Goal: Task Accomplishment & Management: Use online tool/utility

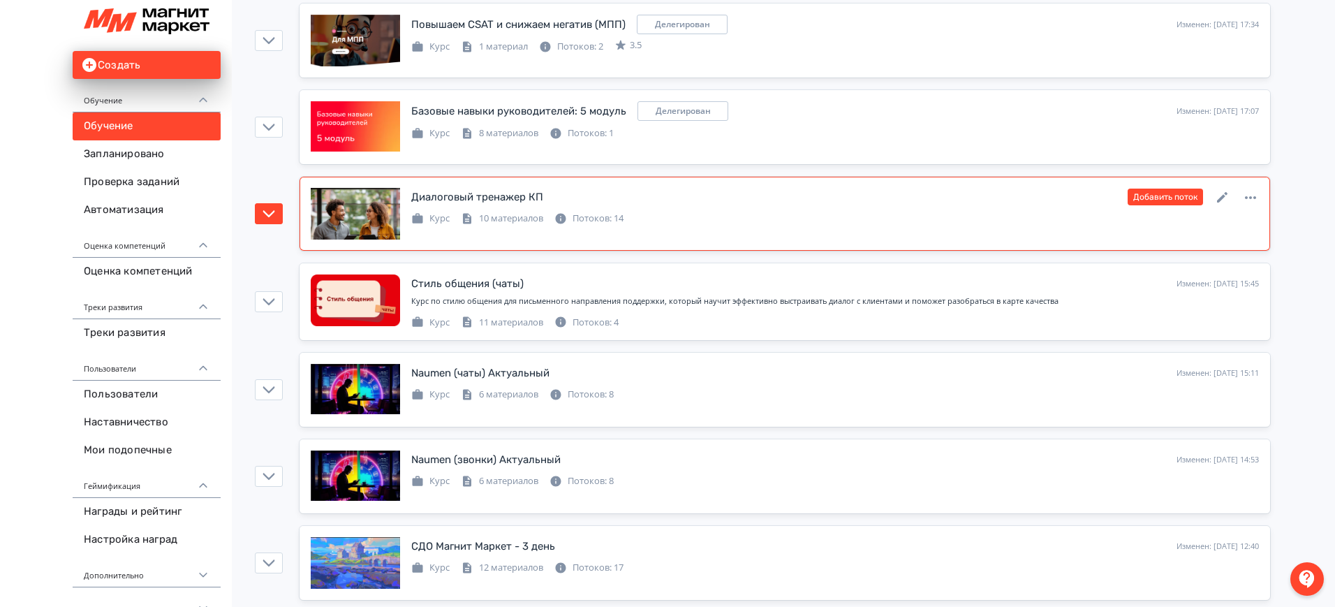
scroll to position [1134, 0]
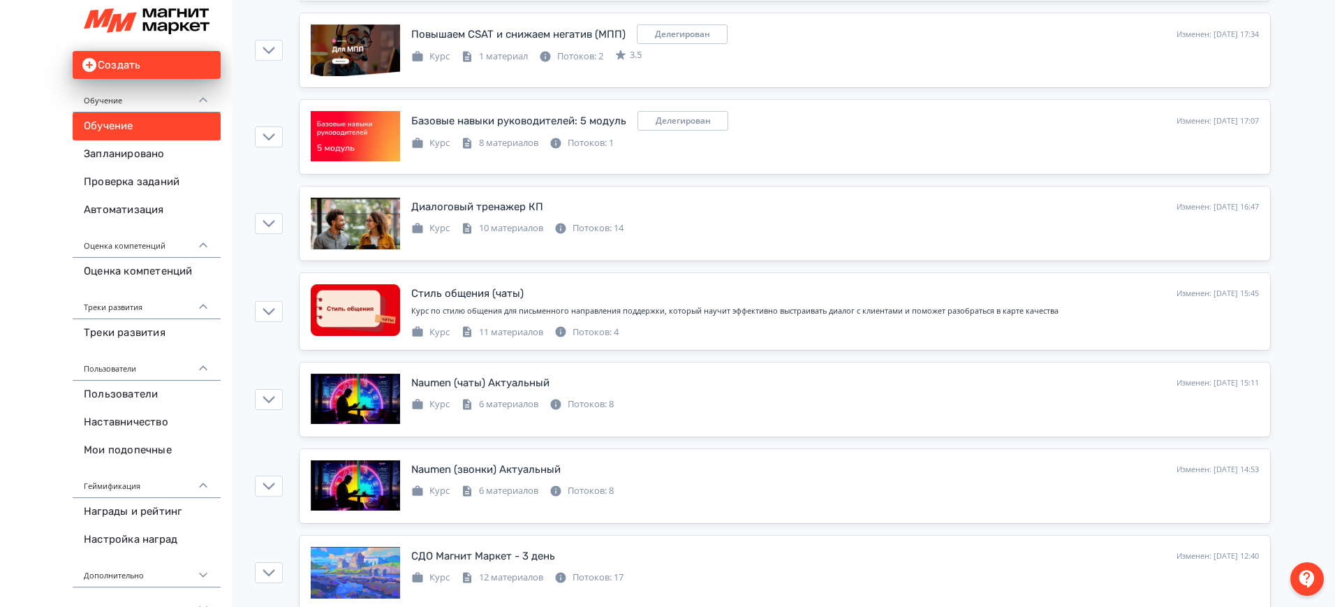
click at [0, 289] on div "Создать Обучение Обучение Запланировано Проверка заданий Автоматизация Оценка к…" at bounding box center [116, 314] width 232 height 629
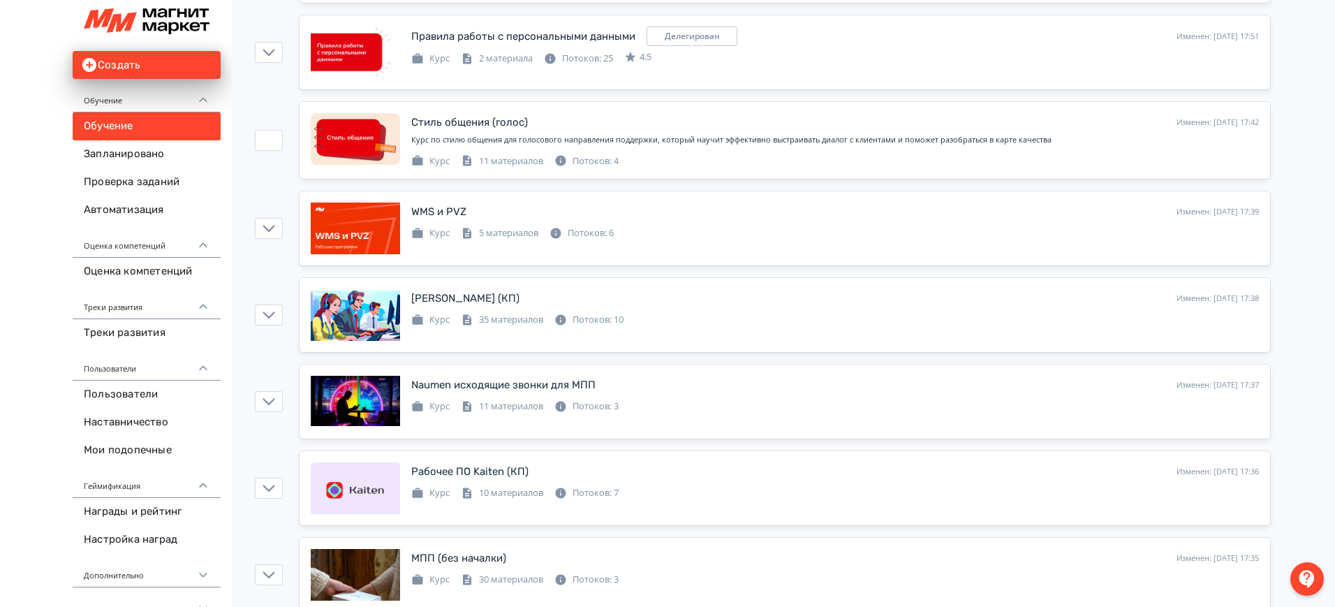
scroll to position [0, 0]
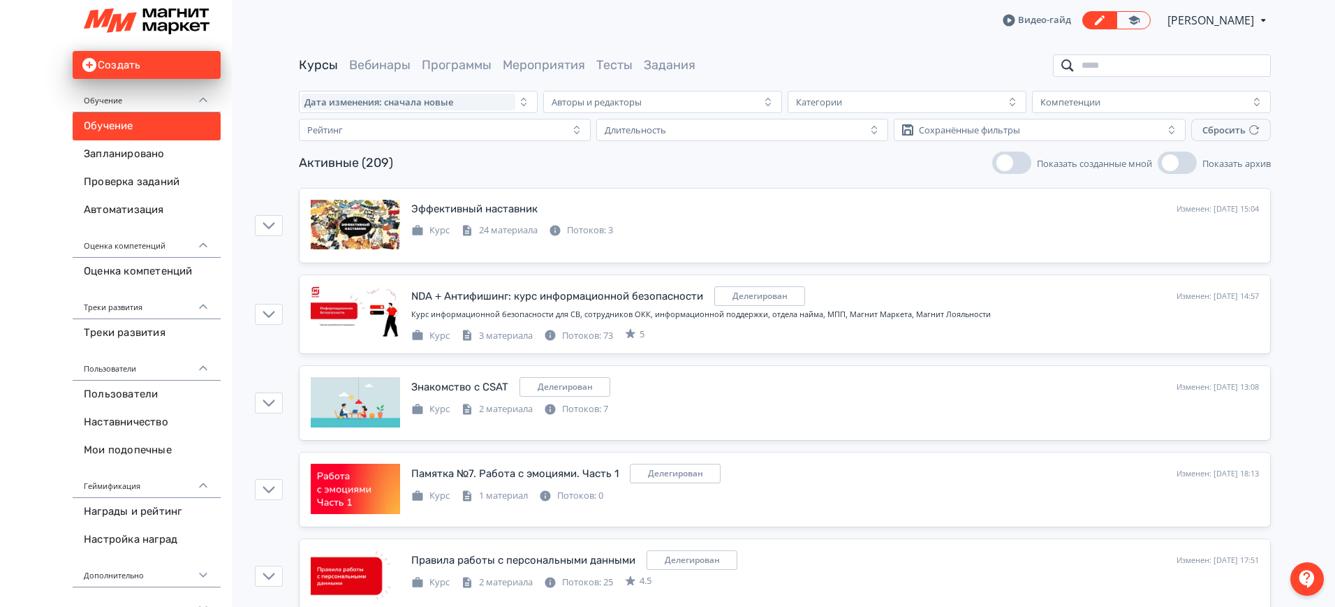
click at [1113, 55] on input "search" at bounding box center [1162, 65] width 218 height 22
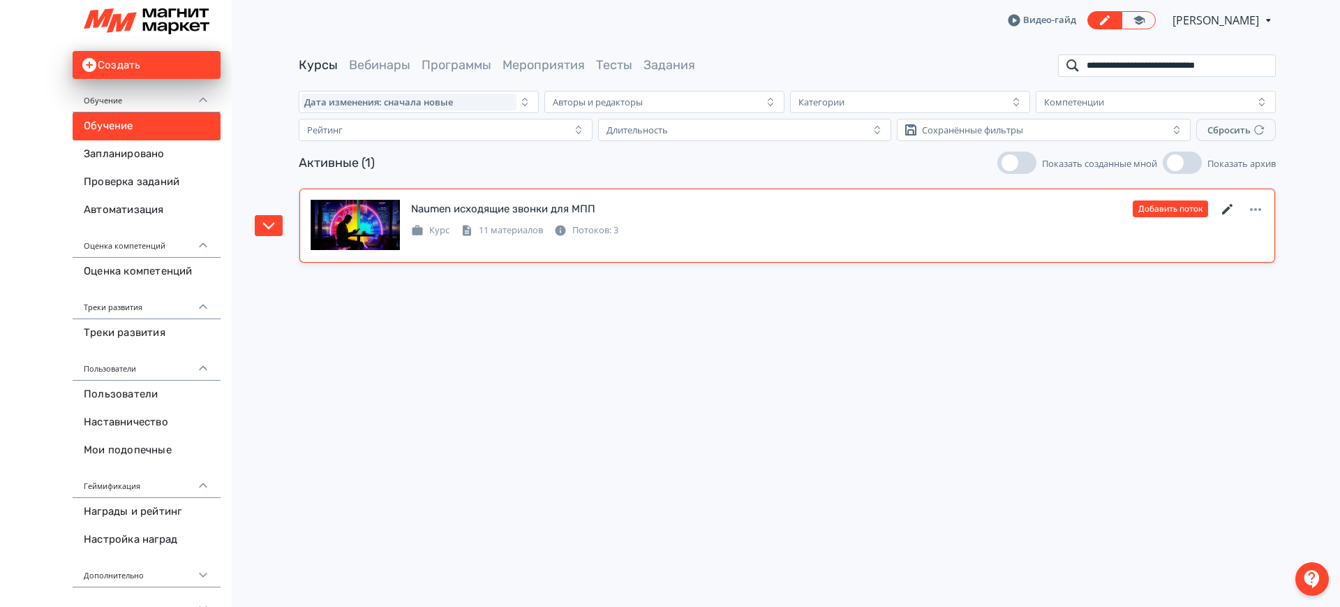
type input "**********"
click at [1222, 204] on icon at bounding box center [1228, 209] width 17 height 17
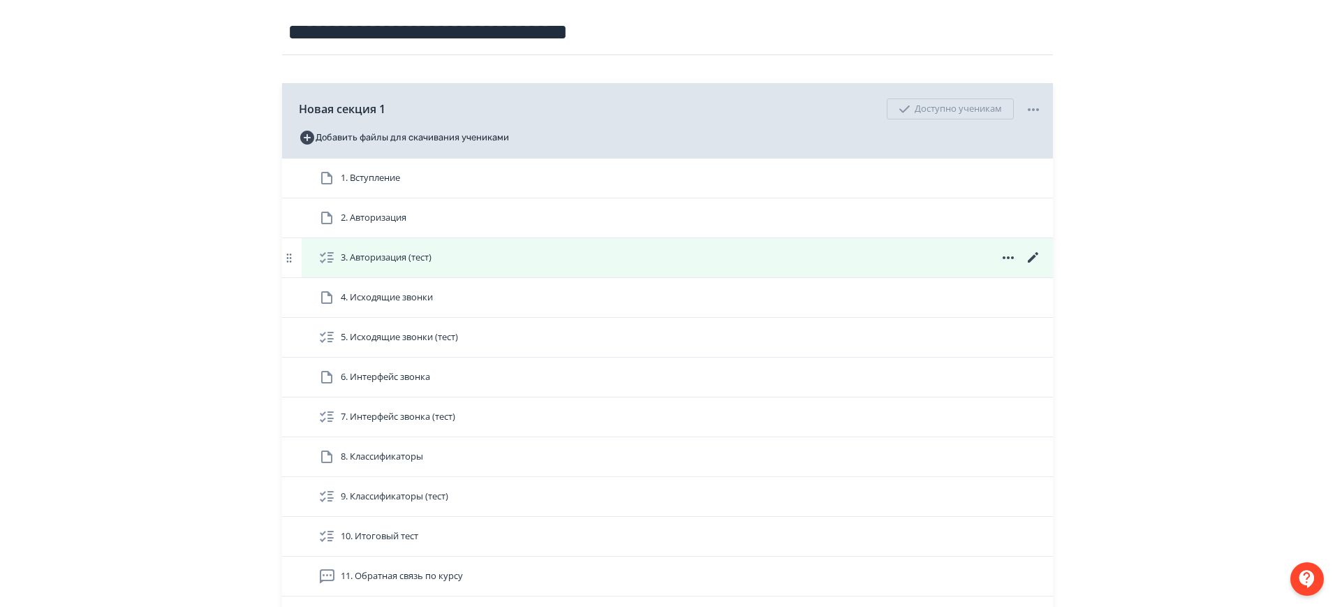
scroll to position [300, 0]
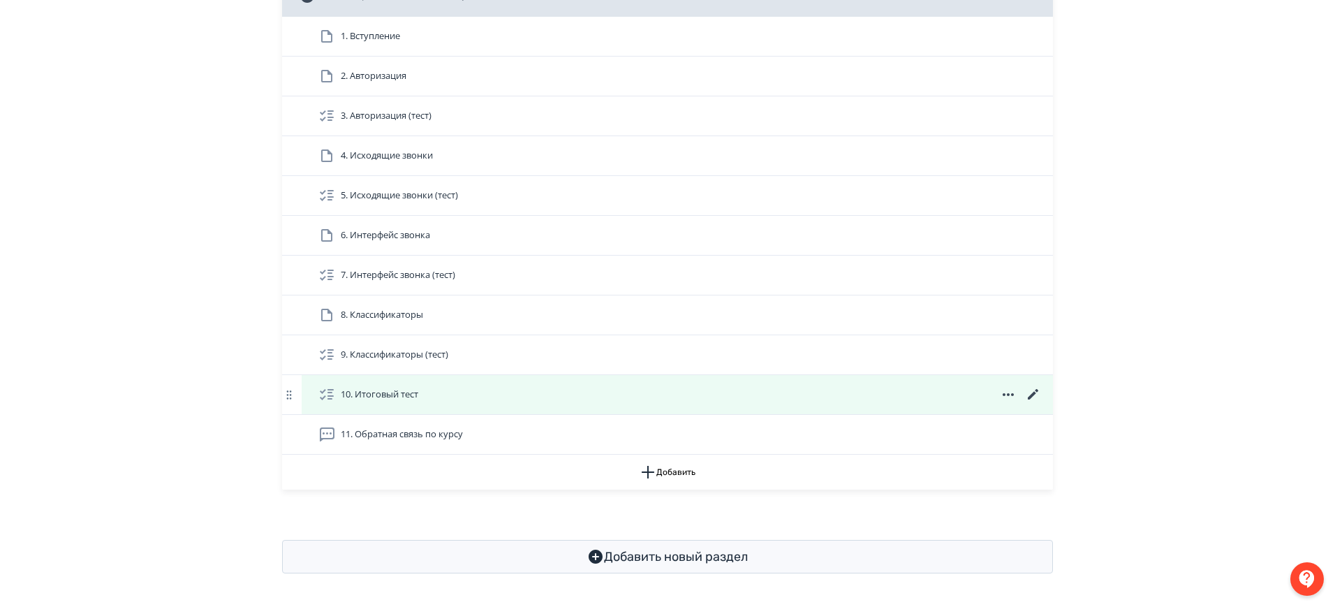
click at [1034, 391] on icon at bounding box center [1033, 394] width 10 height 10
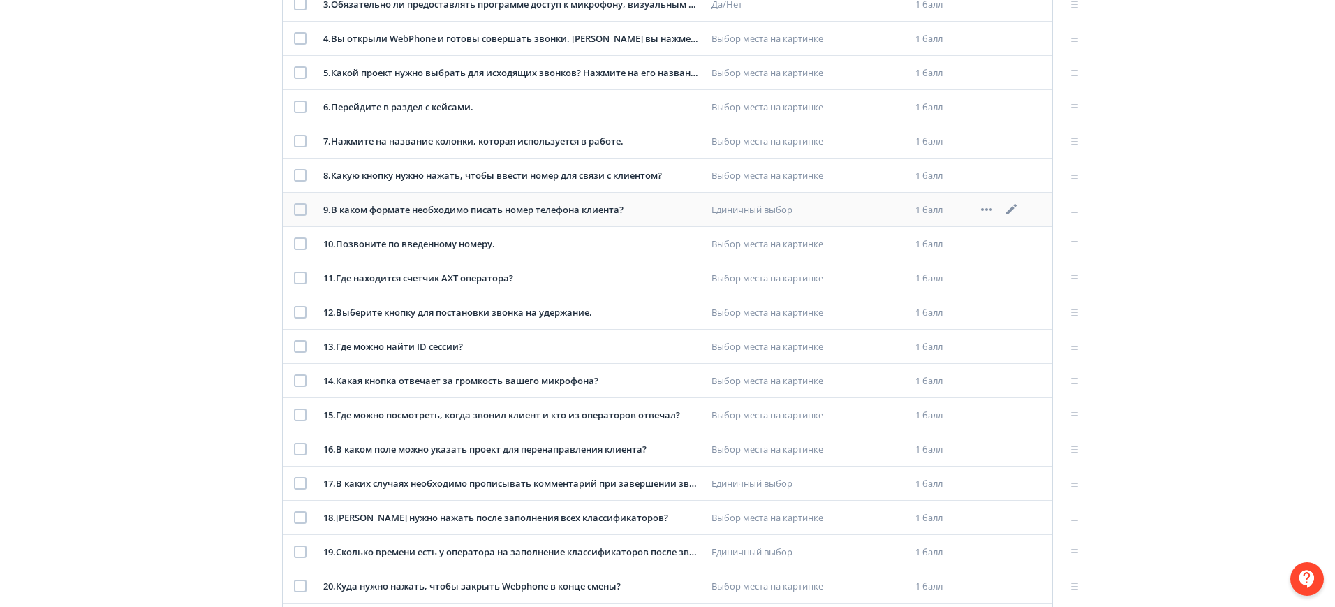
scroll to position [413, 0]
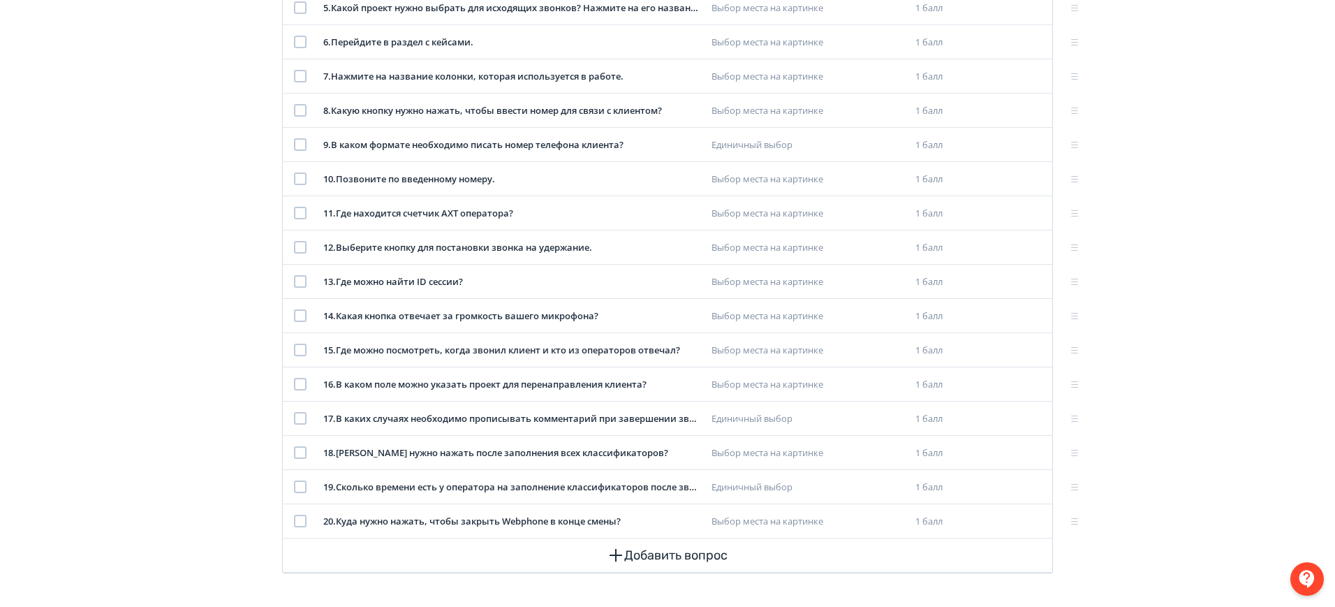
click at [33, 355] on div "**********" at bounding box center [667, 96] width 1335 height 1019
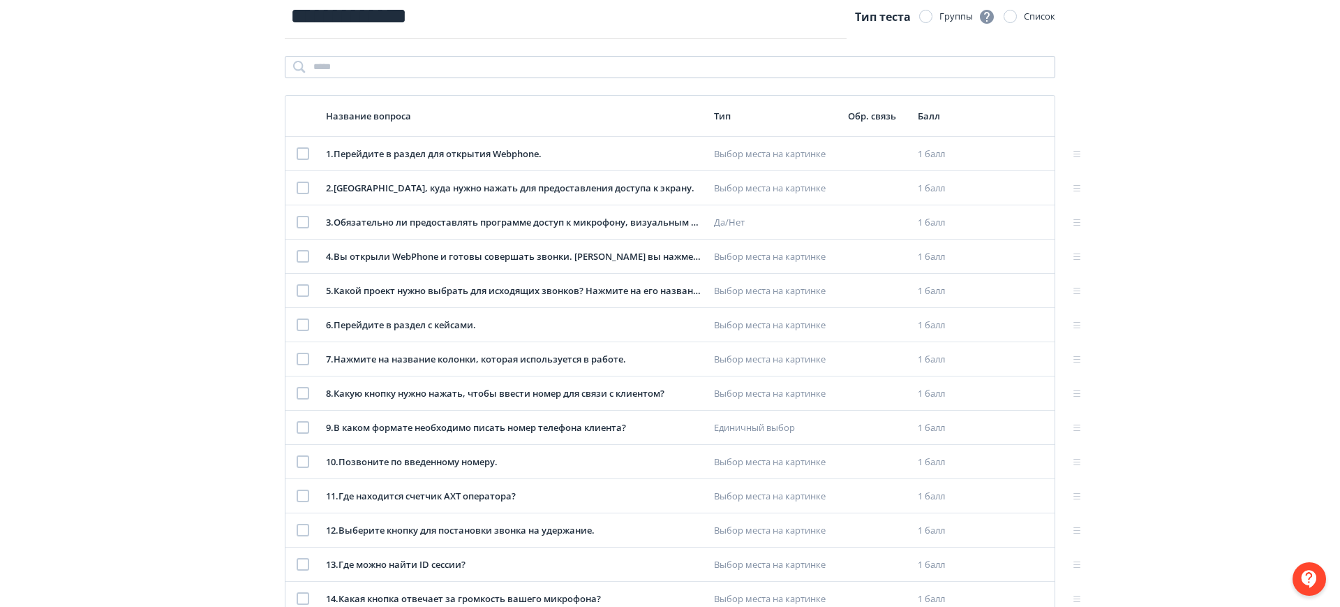
scroll to position [0, 0]
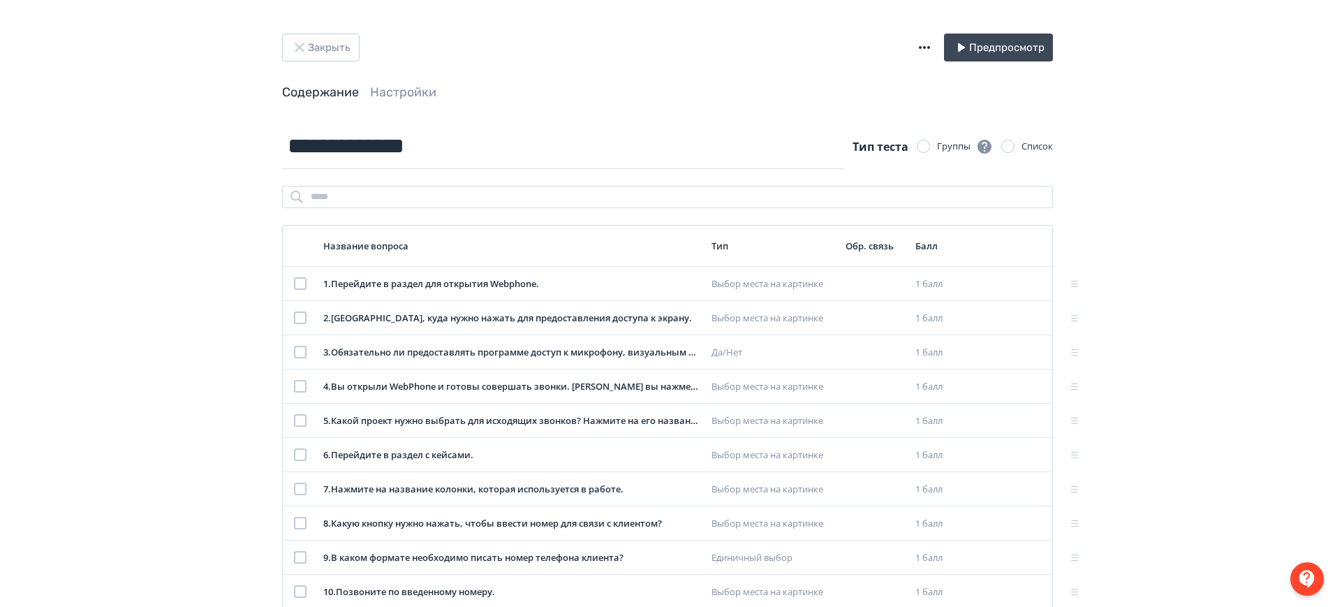
click at [74, 382] on div "**********" at bounding box center [667, 509] width 1335 height 1019
click at [1018, 274] on td at bounding box center [1006, 284] width 68 height 34
click at [1010, 281] on icon at bounding box center [1011, 283] width 17 height 17
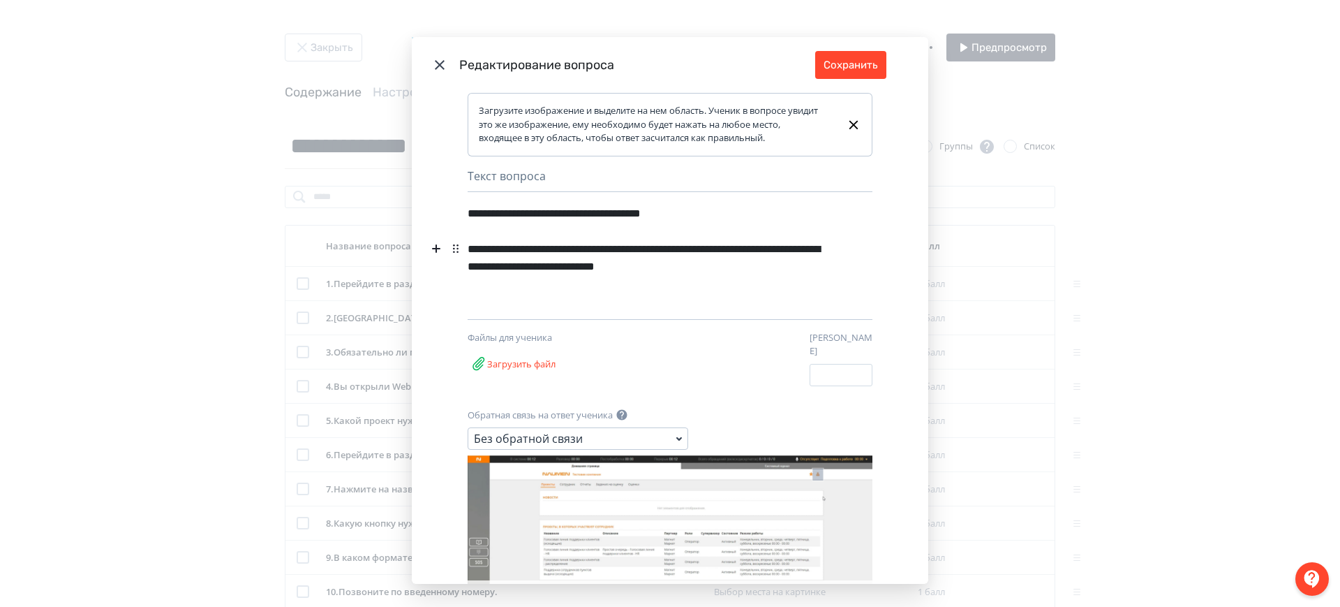
scroll to position [34, 0]
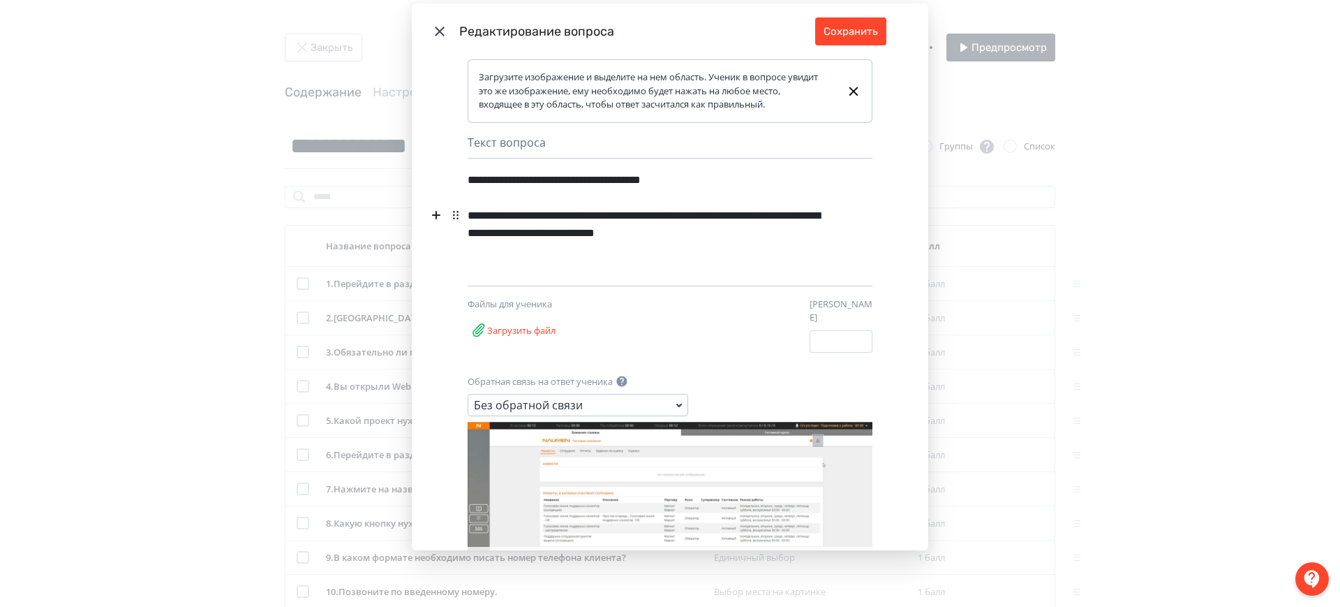
click at [669, 590] on icon "Modal" at bounding box center [670, 598] width 17 height 17
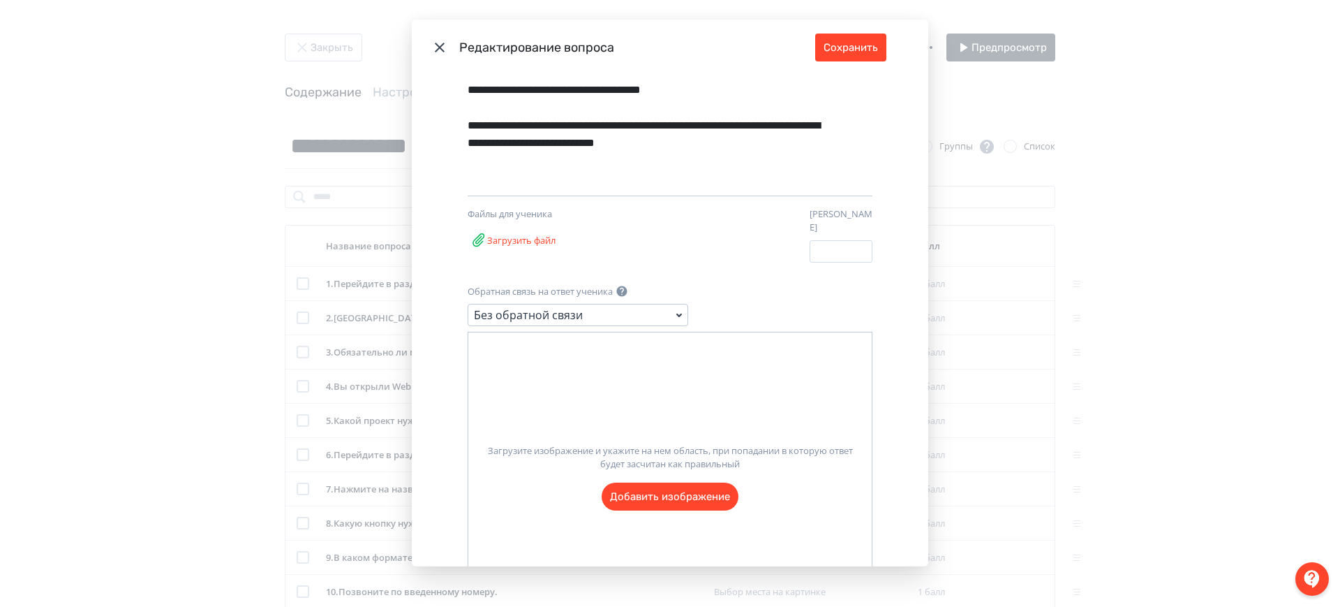
scroll to position [205, 0]
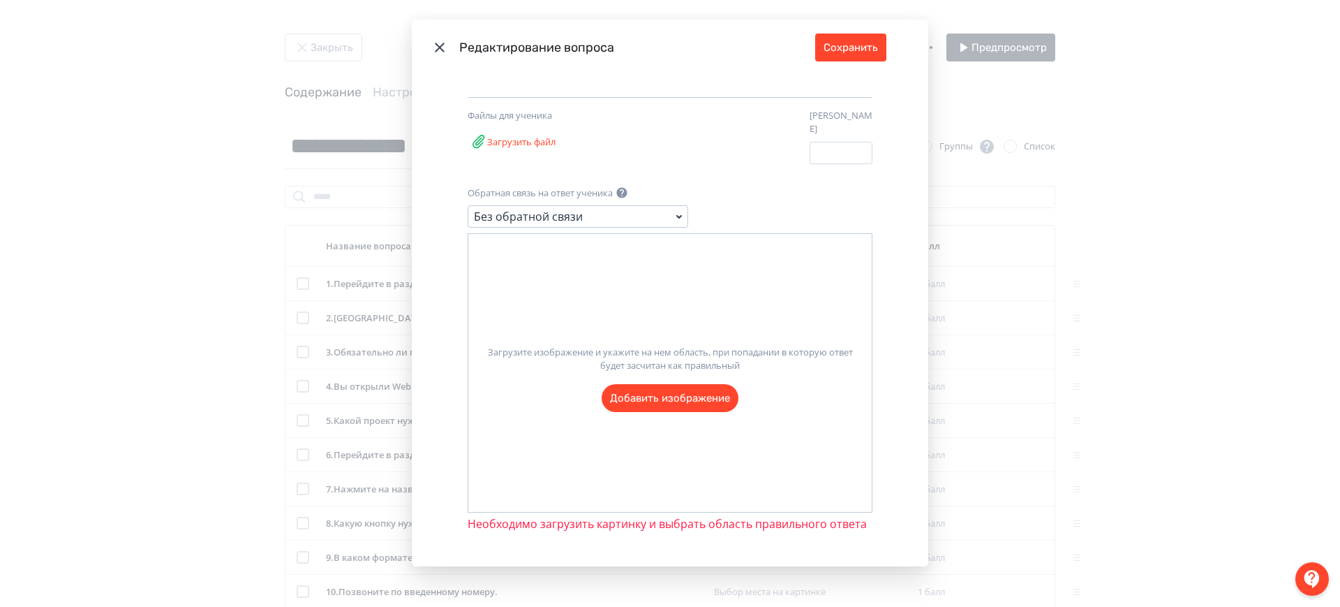
click at [641, 398] on label "Загрузите изображение и укажите на нем область, при попадании в которую ответ б…" at bounding box center [669, 372] width 403 height 77
click at [0, 0] on input "Загрузите изображение и укажите на нем область, при попадании в которую ответ б…" at bounding box center [0, 0] width 0 height 0
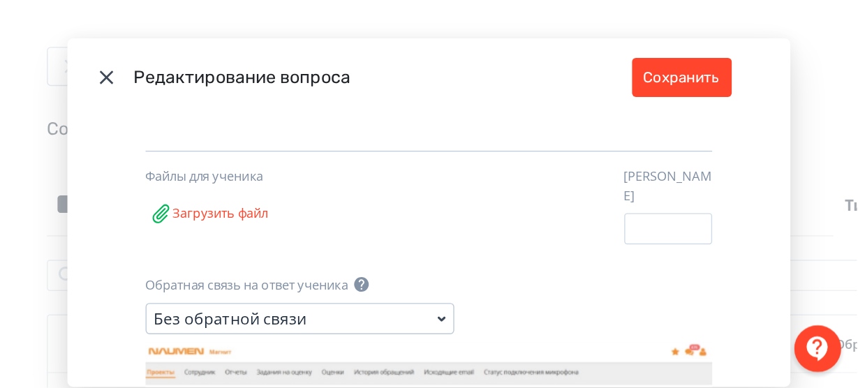
scroll to position [346, 0]
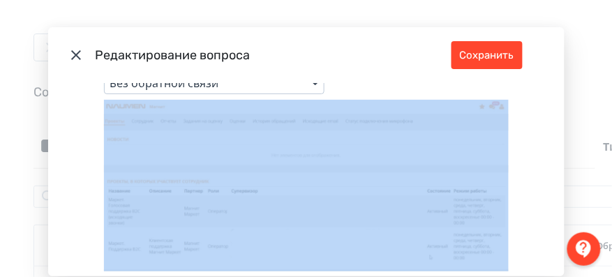
drag, startPoint x: 487, startPoint y: 90, endPoint x: 494, endPoint y: 101, distance: 12.8
click at [494, 101] on div "Обратная связь на ответ ученика Без обратной связи Необходимо загрузить картинк…" at bounding box center [306, 186] width 405 height 268
click at [516, 100] on div "**********" at bounding box center [306, 179] width 517 height 193
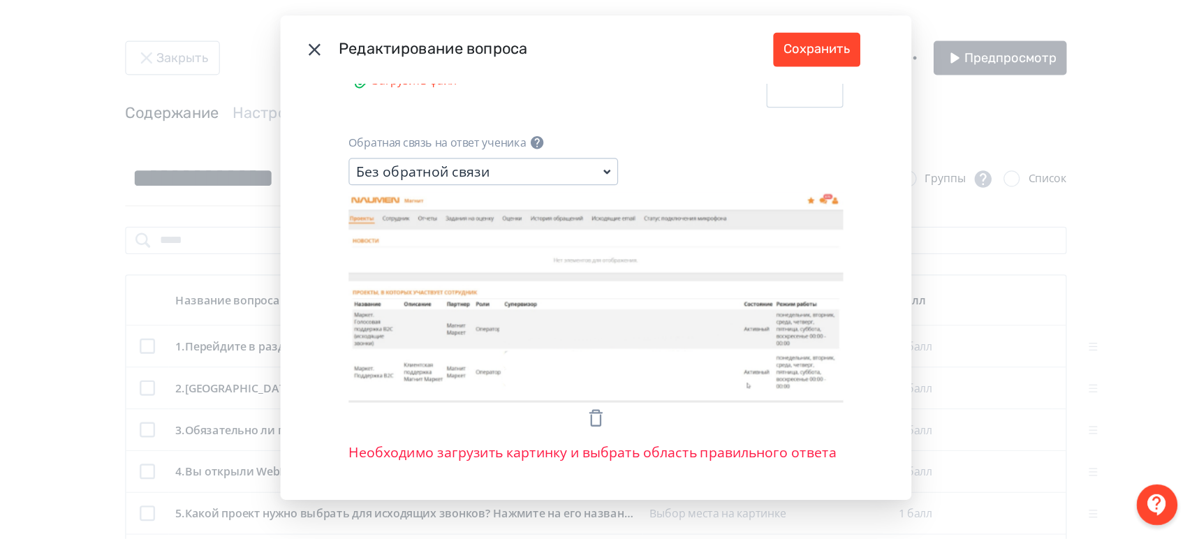
scroll to position [184, 0]
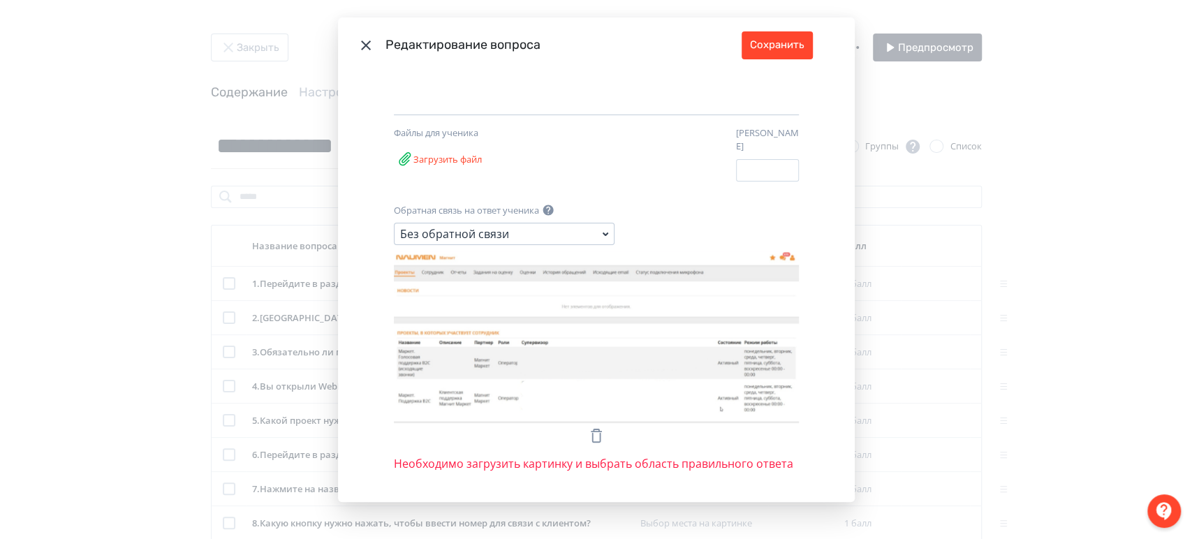
click at [604, 375] on icon "Modal" at bounding box center [596, 337] width 405 height 172
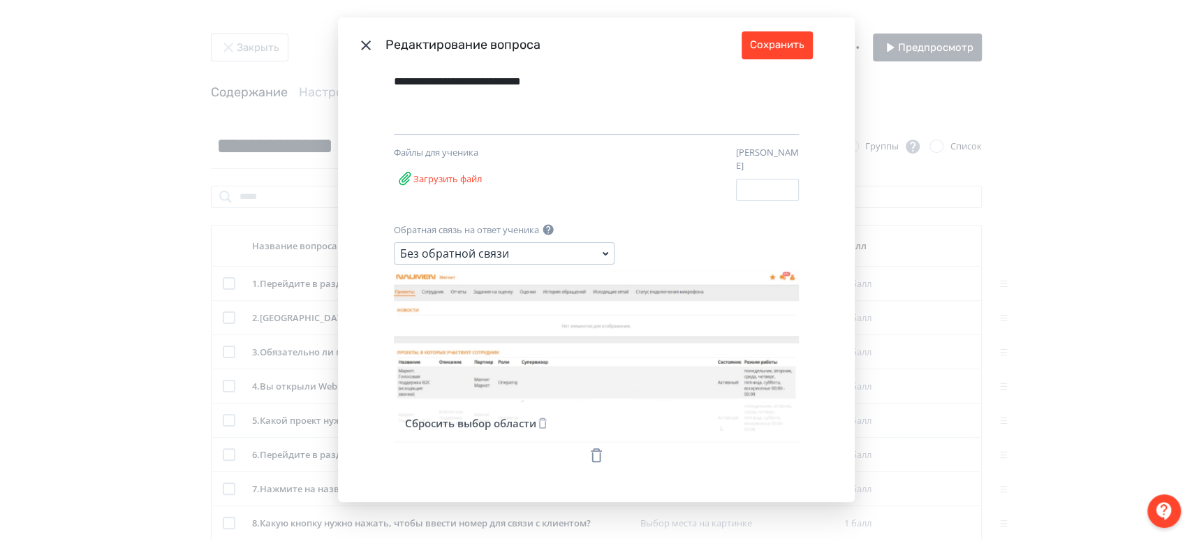
click at [475, 412] on button "Сбросить выбор области" at bounding box center [476, 423] width 149 height 28
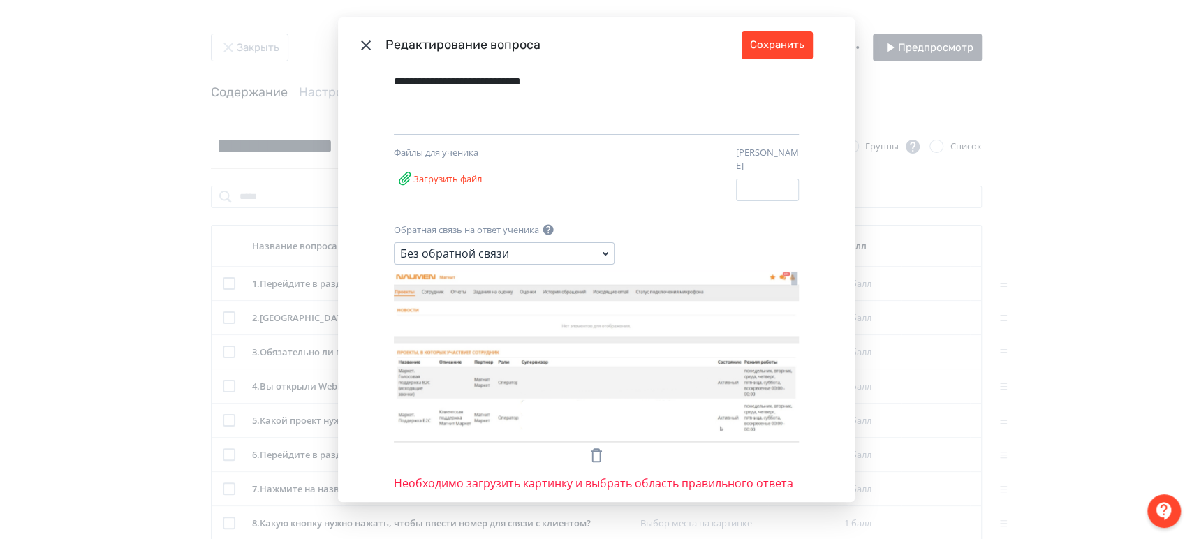
drag, startPoint x: 782, startPoint y: 263, endPoint x: 790, endPoint y: 277, distance: 16.3
click at [790, 277] on div "**********" at bounding box center [596, 287] width 517 height 429
click at [745, 290] on icon "Modal" at bounding box center [596, 356] width 405 height 172
drag, startPoint x: 775, startPoint y: 266, endPoint x: 791, endPoint y: 281, distance: 21.7
click at [791, 281] on div "**********" at bounding box center [596, 287] width 517 height 429
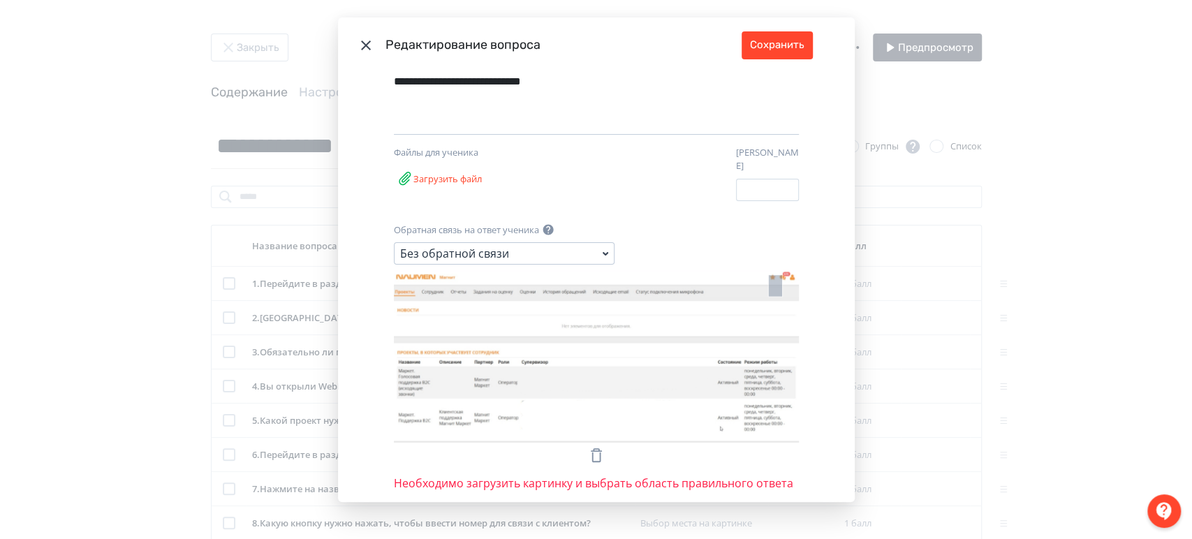
click at [768, 289] on rect "Modal" at bounding box center [775, 286] width 14 height 22
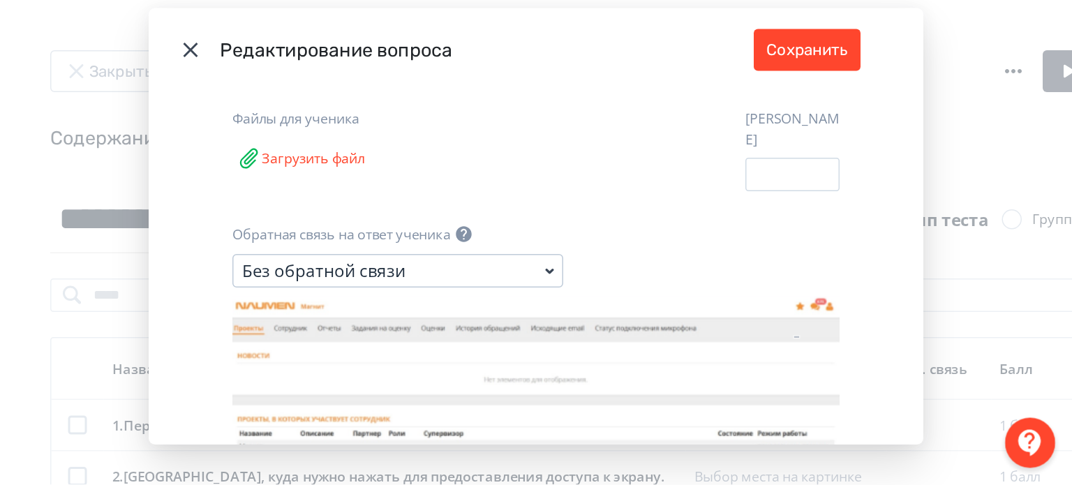
scroll to position [304, 0]
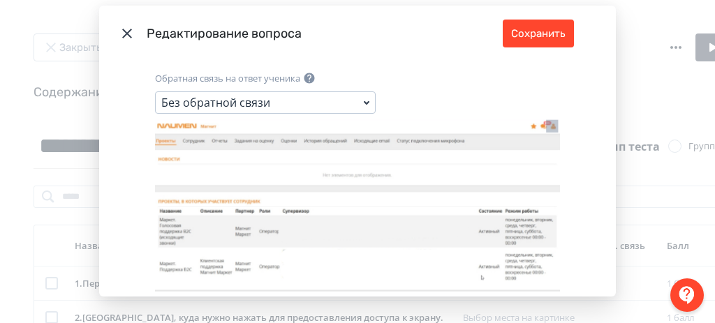
drag, startPoint x: 538, startPoint y: 110, endPoint x: 550, endPoint y: 124, distance: 18.3
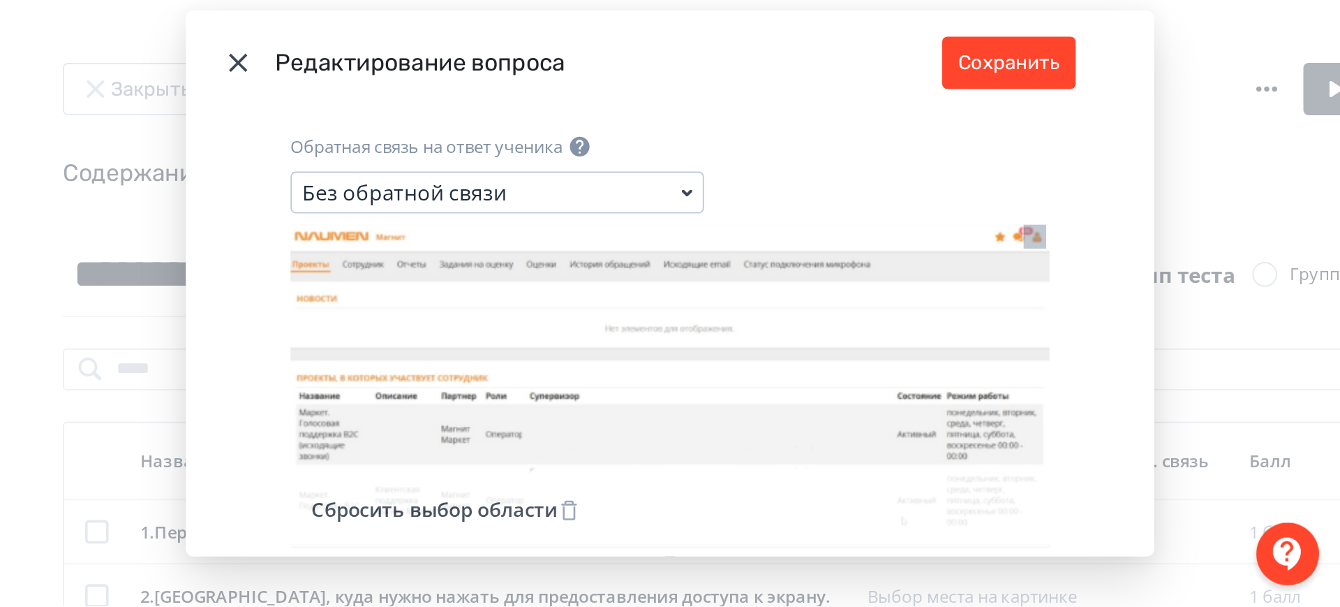
scroll to position [214, 0]
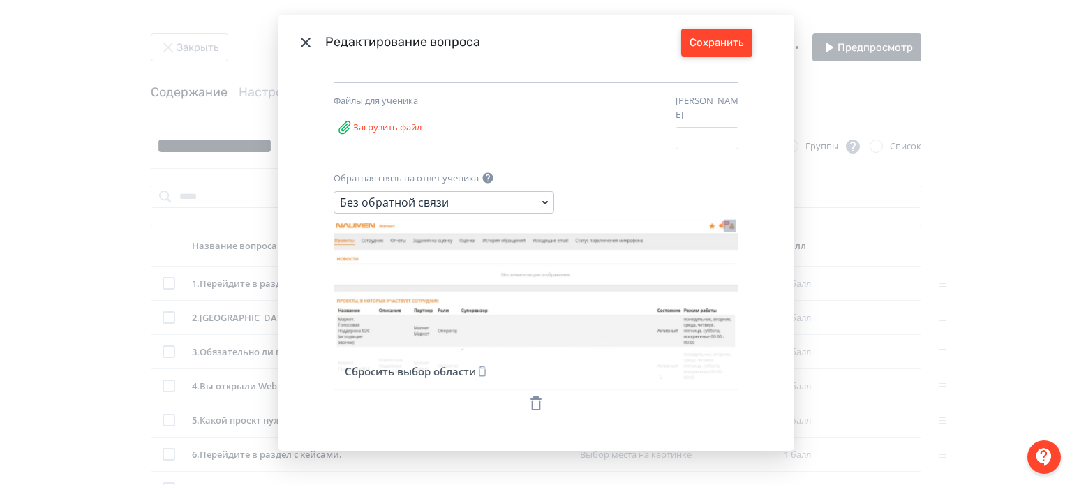
click at [730, 34] on button "Сохранить" at bounding box center [716, 43] width 71 height 28
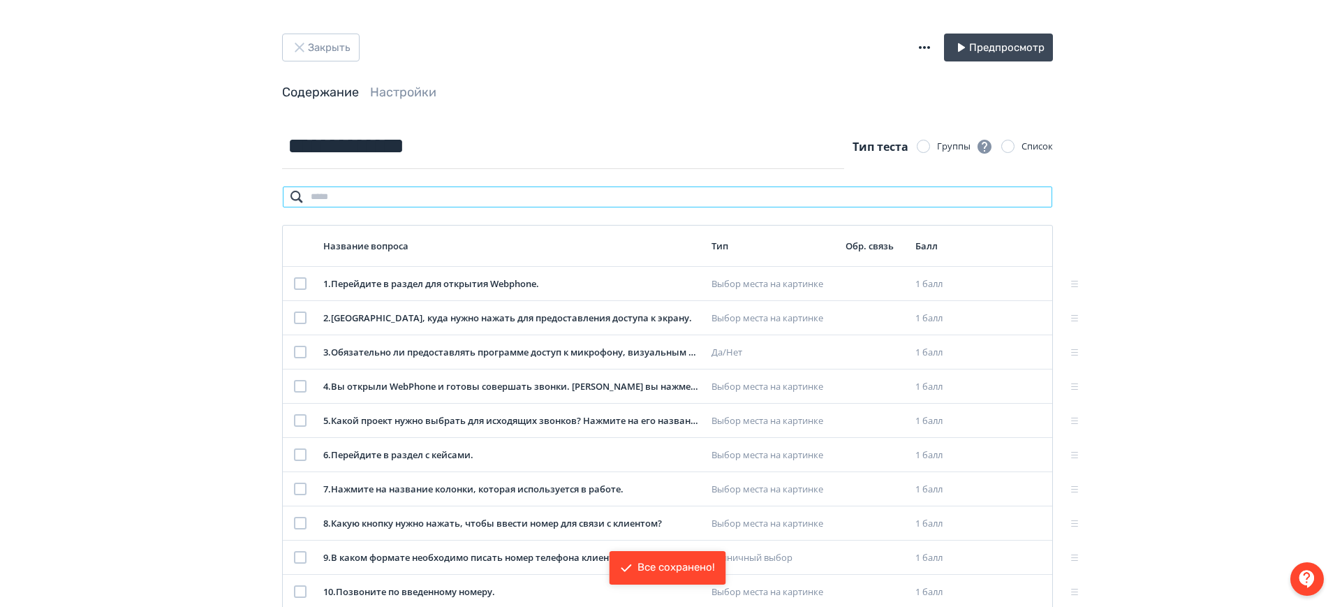
click at [416, 201] on input "search" at bounding box center [667, 197] width 771 height 22
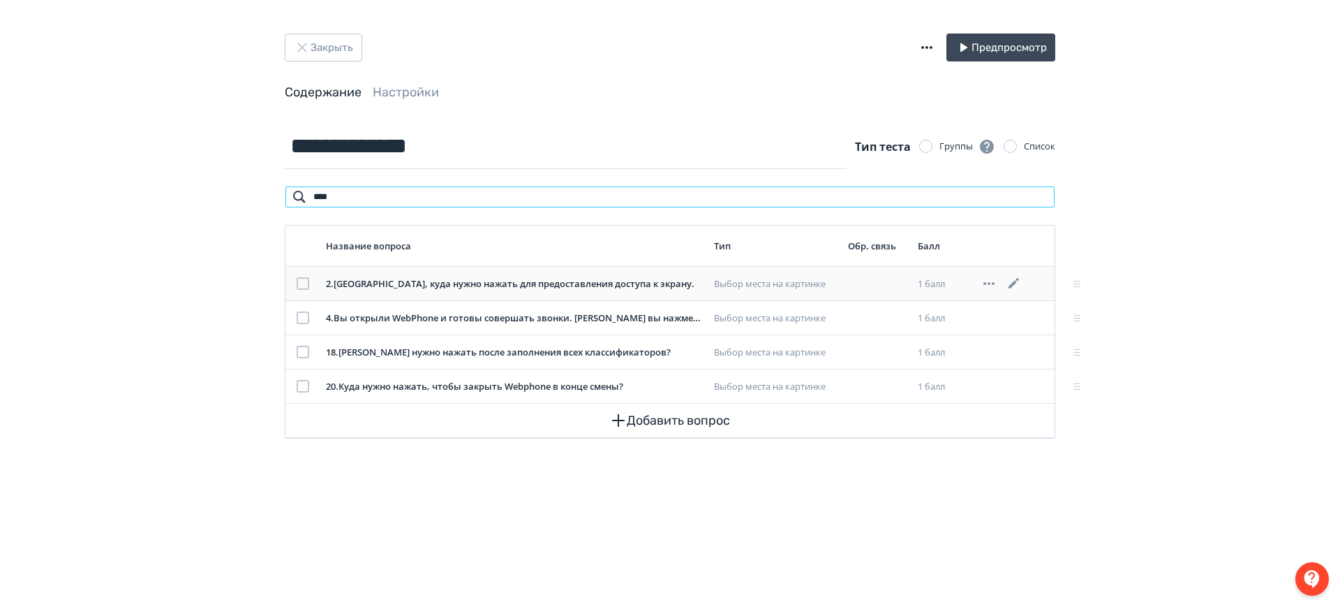
type input "****"
click at [1016, 281] on icon at bounding box center [1014, 283] width 10 height 10
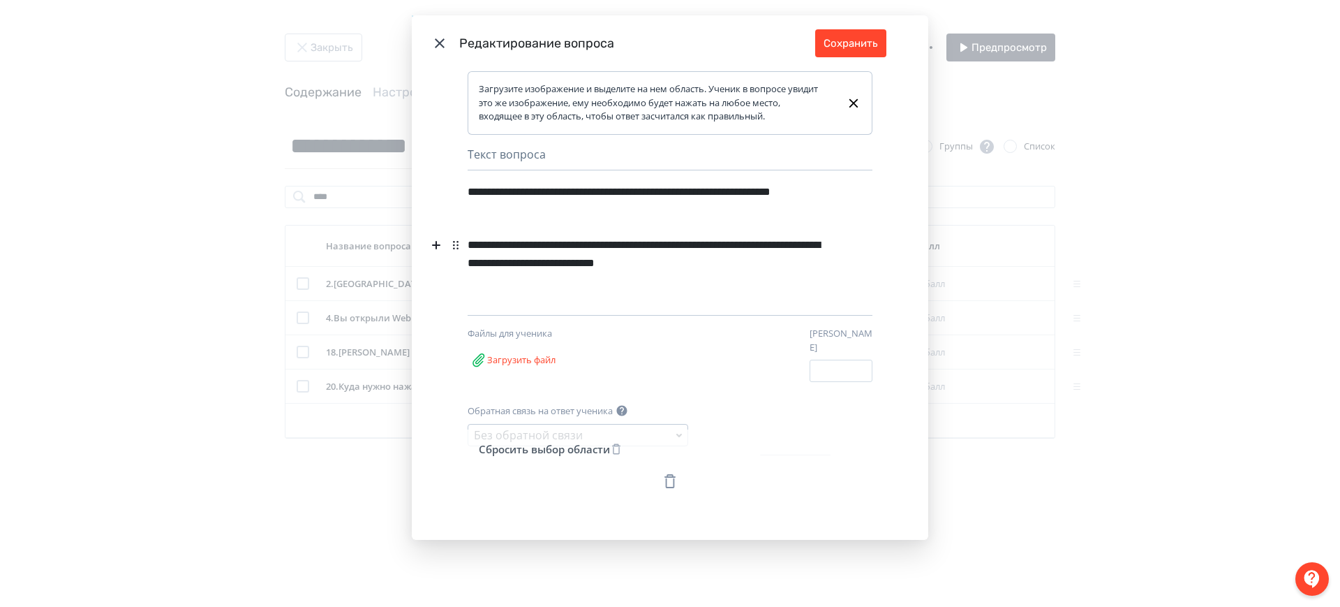
scroll to position [43, 0]
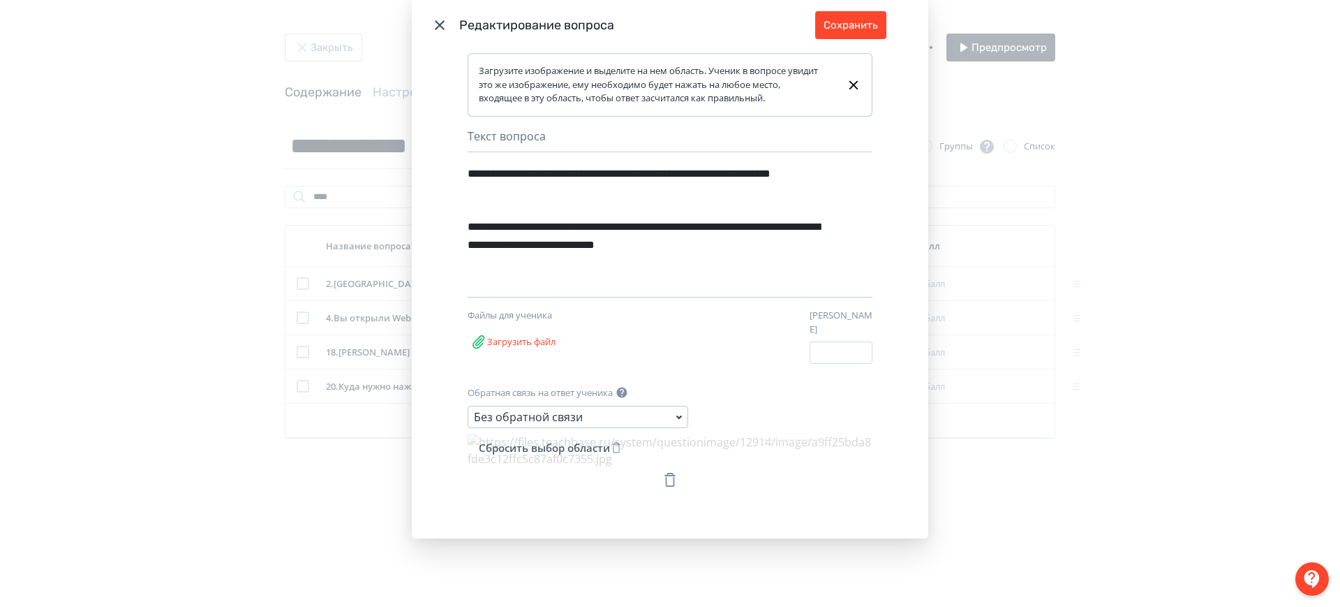
click at [658, 473] on div "Modal" at bounding box center [670, 479] width 405 height 24
click at [668, 472] on icon "Modal" at bounding box center [670, 479] width 17 height 17
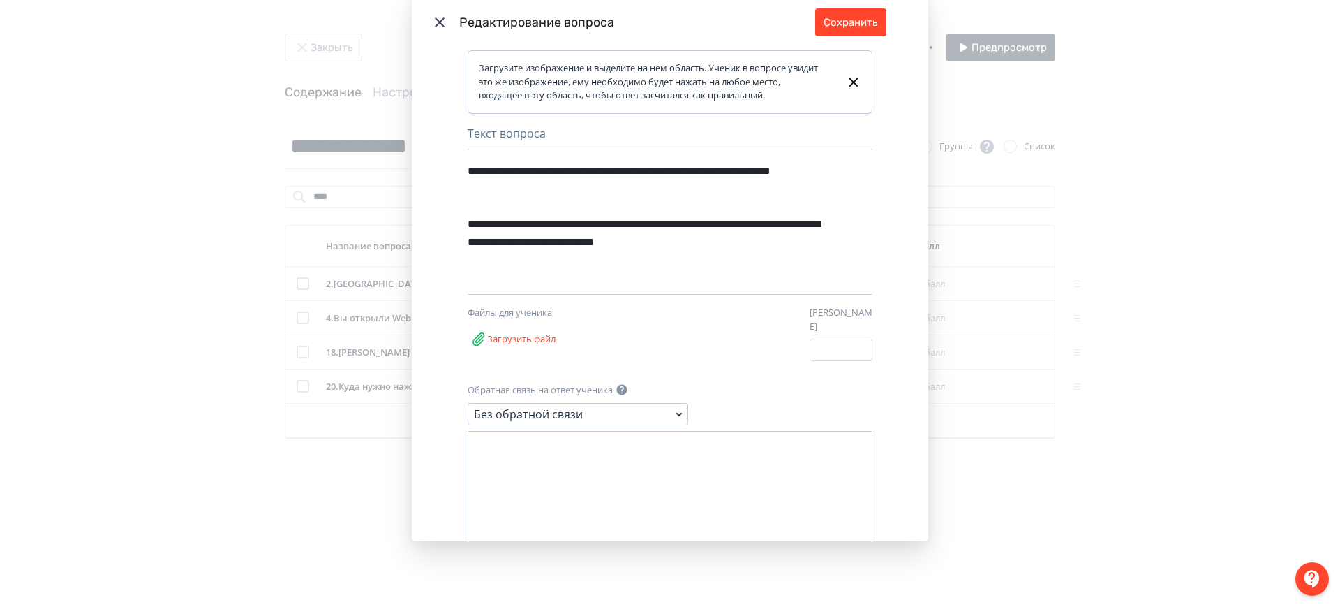
scroll to position [36, 0]
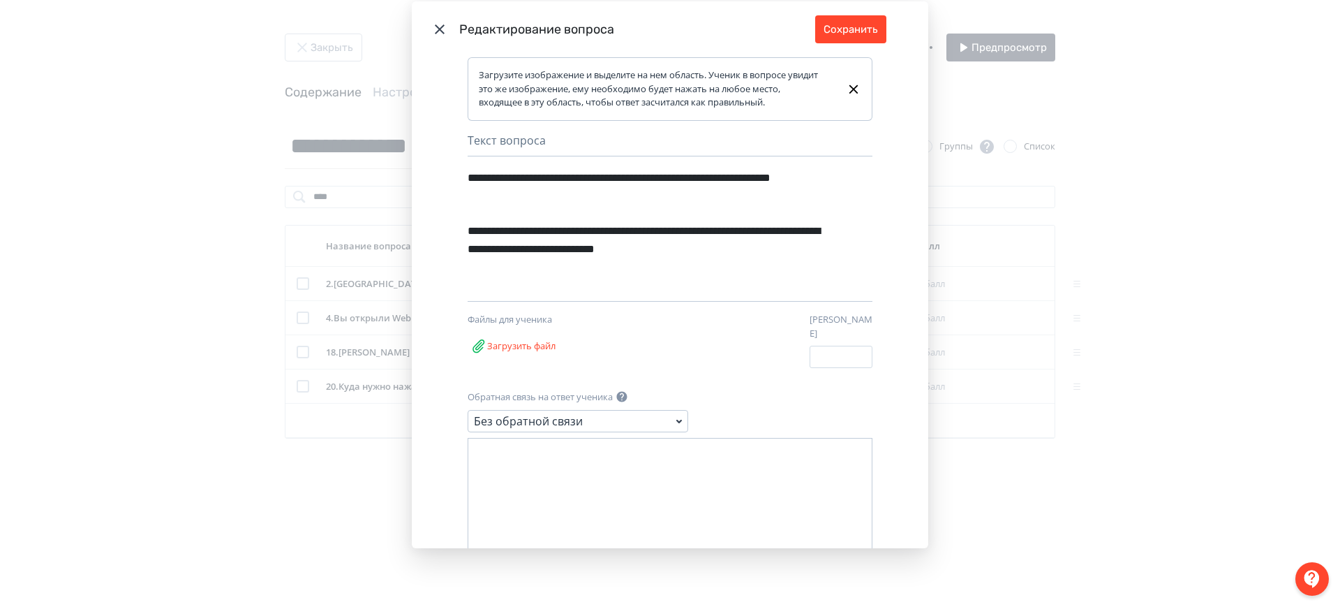
click at [607, 450] on div "Загрузите изображение и укажите на нем область, при попадании в которую ответ б…" at bounding box center [670, 577] width 405 height 279
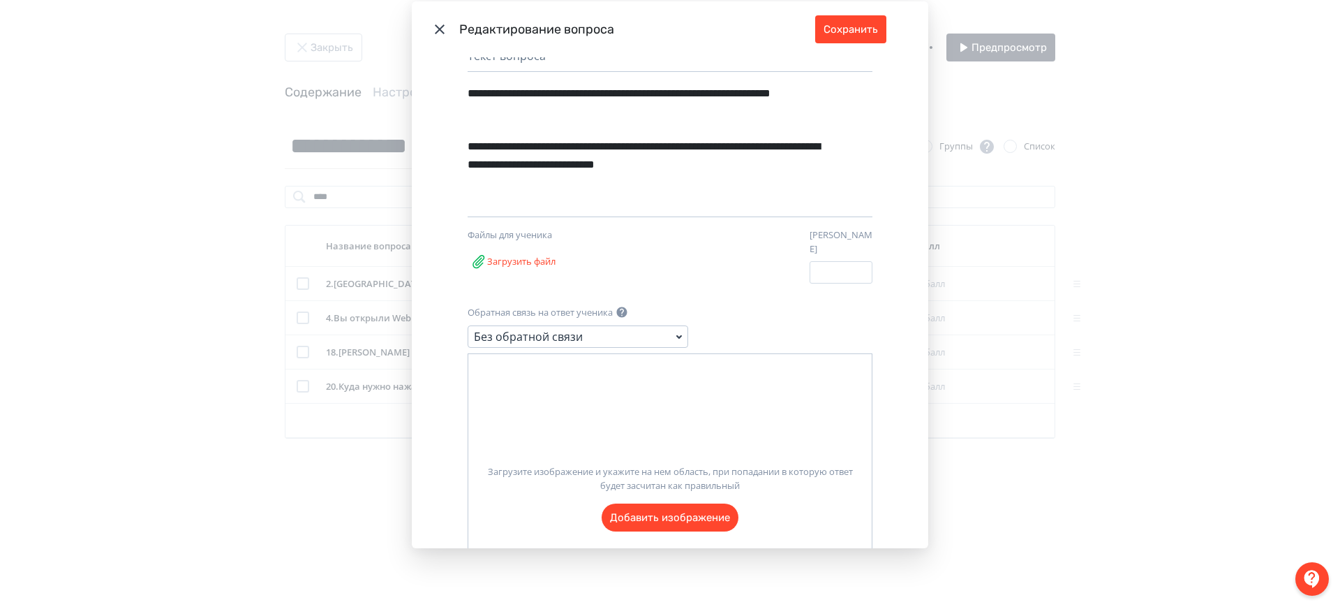
scroll to position [222, 0]
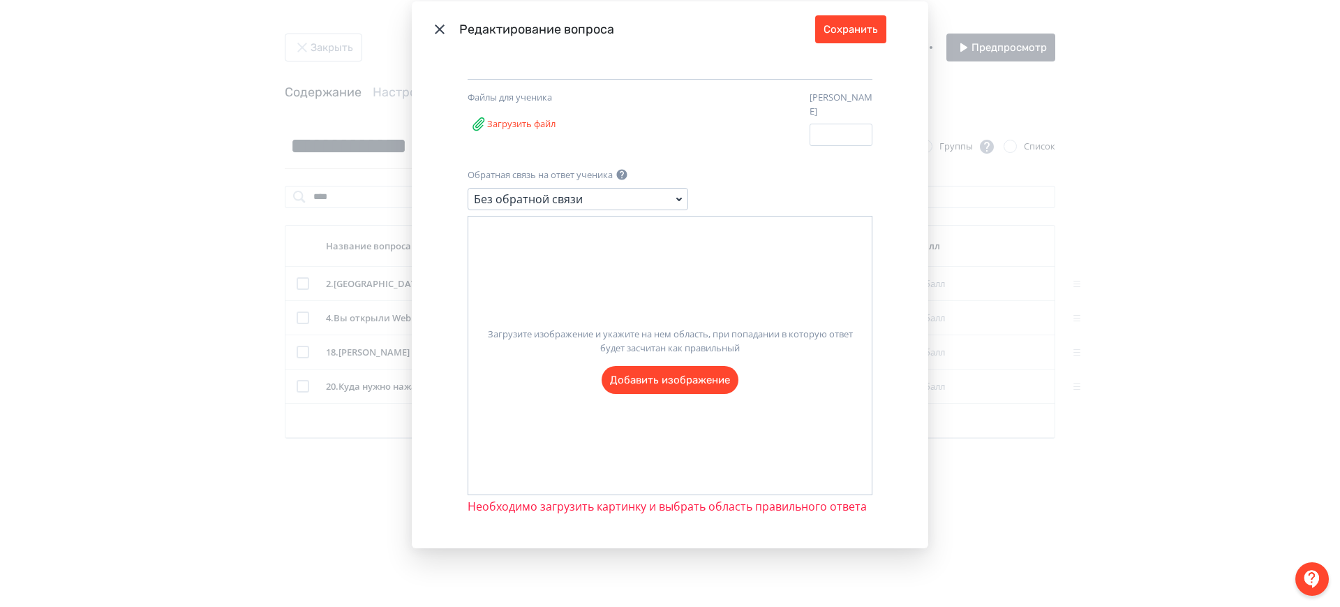
click at [639, 369] on label "Загрузите изображение и укажите на нем область, при попадании в которую ответ б…" at bounding box center [669, 354] width 403 height 77
click at [0, 0] on input "Загрузите изображение и укажите на нем область, при попадании в которую ответ б…" at bounding box center [0, 0] width 0 height 0
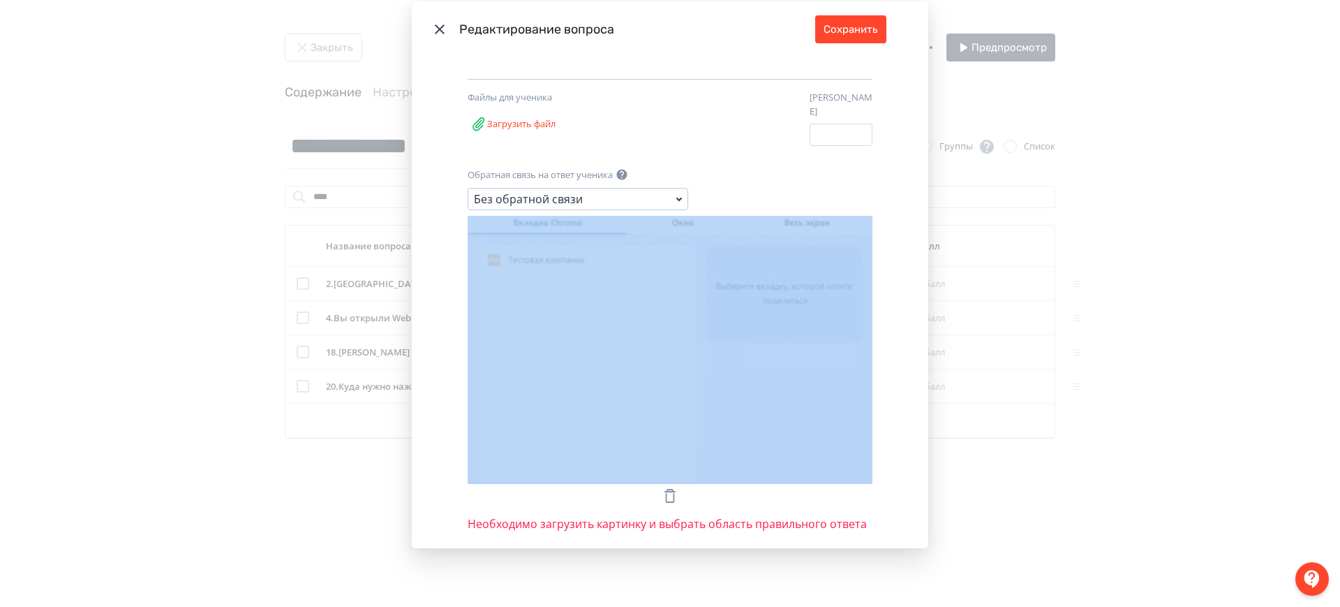
drag, startPoint x: 766, startPoint y: 206, endPoint x: 843, endPoint y: 214, distance: 76.6
click at [843, 214] on div "Обратная связь на ответ ученика Без обратной связи Необходимо загрузить картинк…" at bounding box center [670, 350] width 405 height 364
click at [880, 235] on div "**********" at bounding box center [670, 302] width 517 height 490
click at [882, 299] on div "**********" at bounding box center [670, 302] width 517 height 490
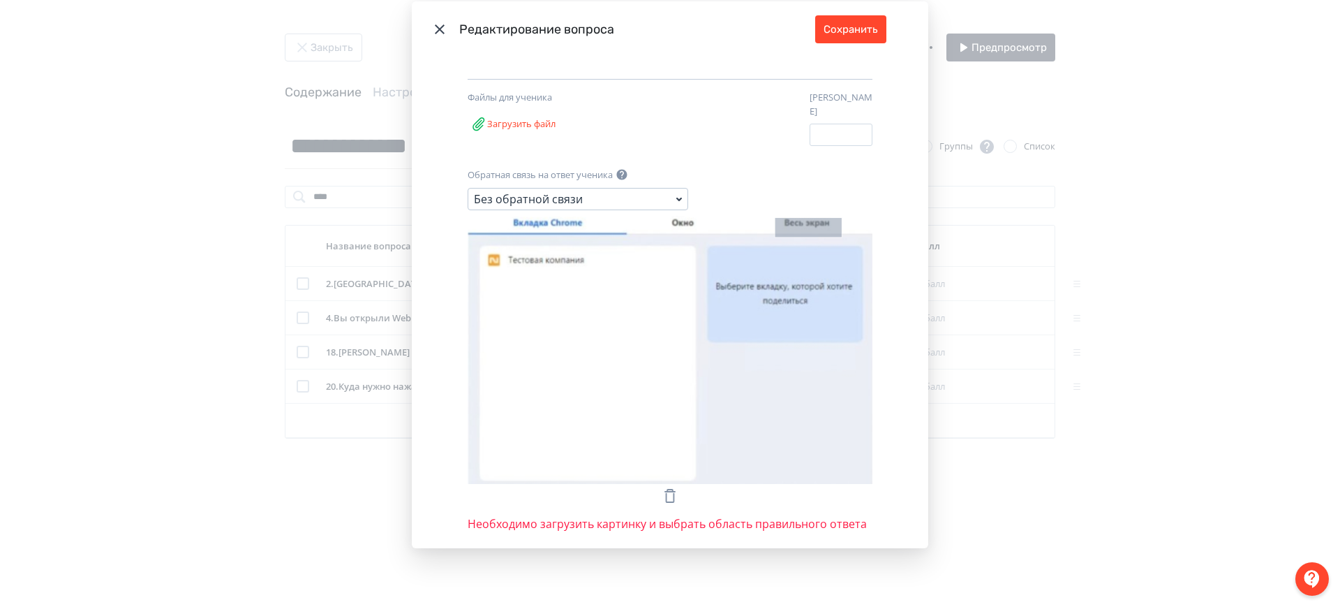
drag, startPoint x: 768, startPoint y: 209, endPoint x: 834, endPoint y: 229, distance: 69.1
click at [834, 229] on icon "Modal" at bounding box center [670, 350] width 405 height 268
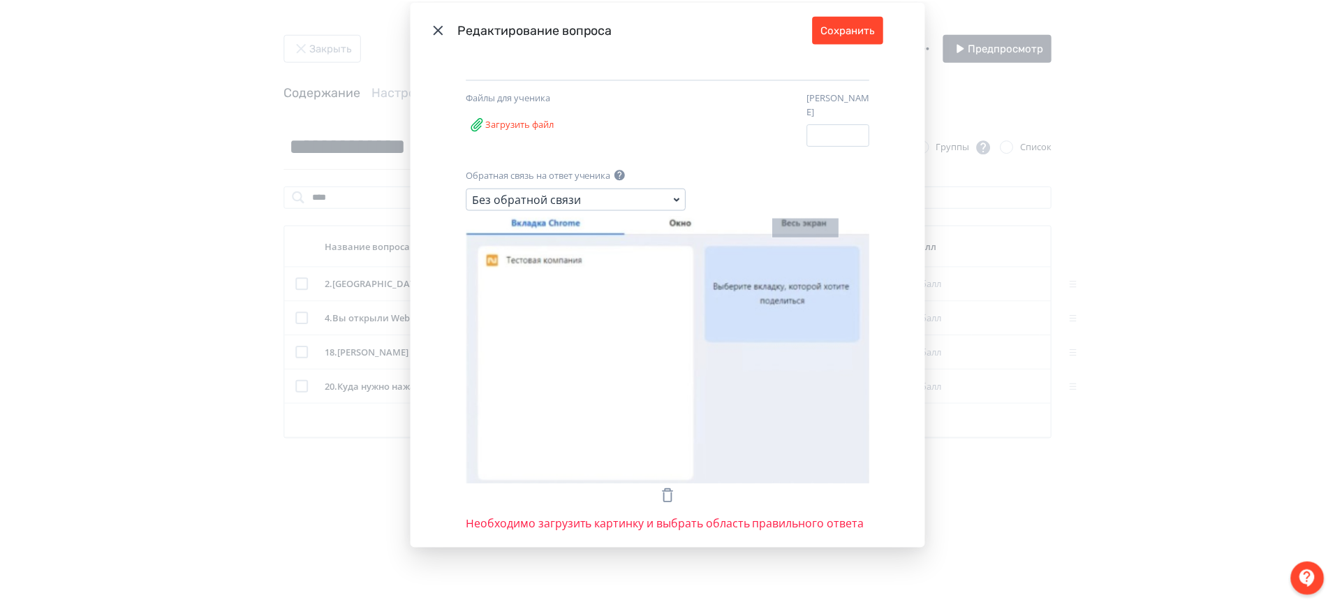
scroll to position [217, 0]
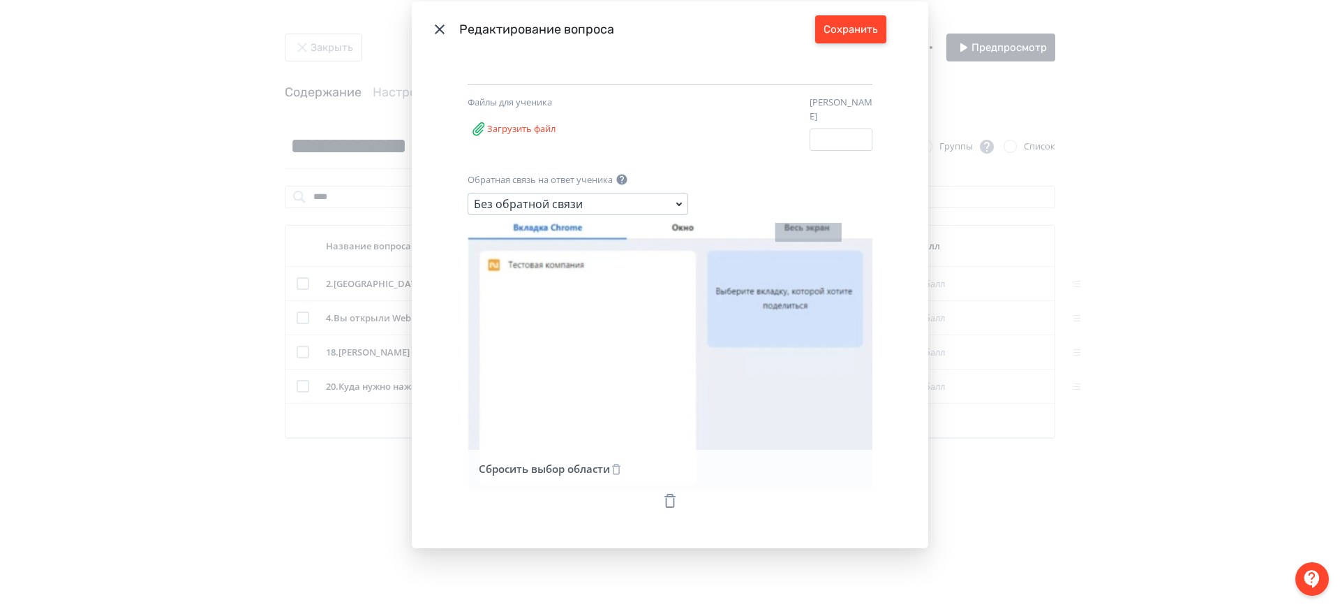
click at [864, 24] on button "Сохранить" at bounding box center [850, 29] width 71 height 28
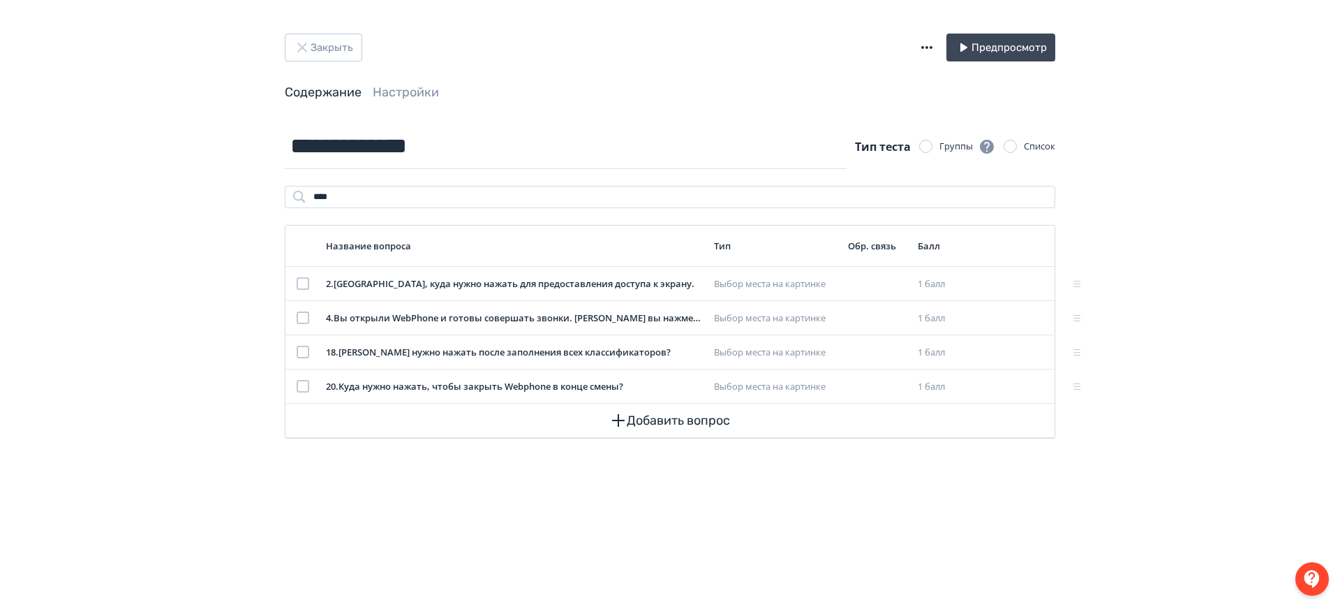
click at [153, 229] on div "**********" at bounding box center [670, 303] width 1340 height 607
drag, startPoint x: 429, startPoint y: 200, endPoint x: 207, endPoint y: 207, distance: 222.1
click at [204, 207] on div "**********" at bounding box center [670, 303] width 1340 height 607
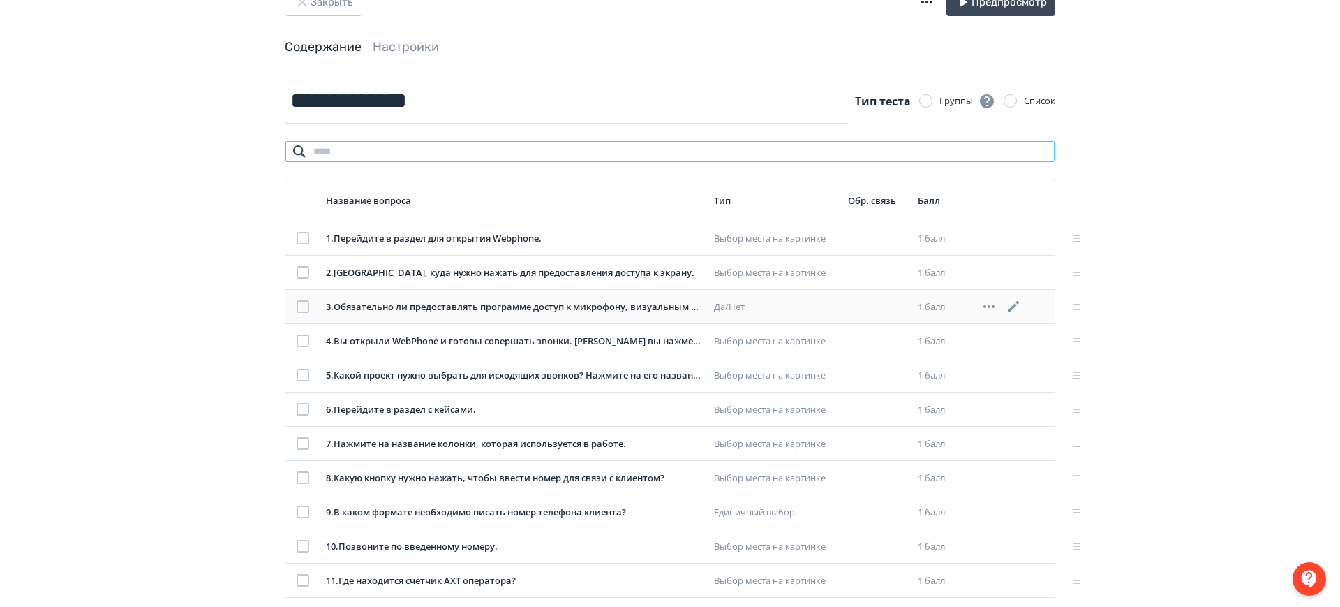
scroll to position [87, 0]
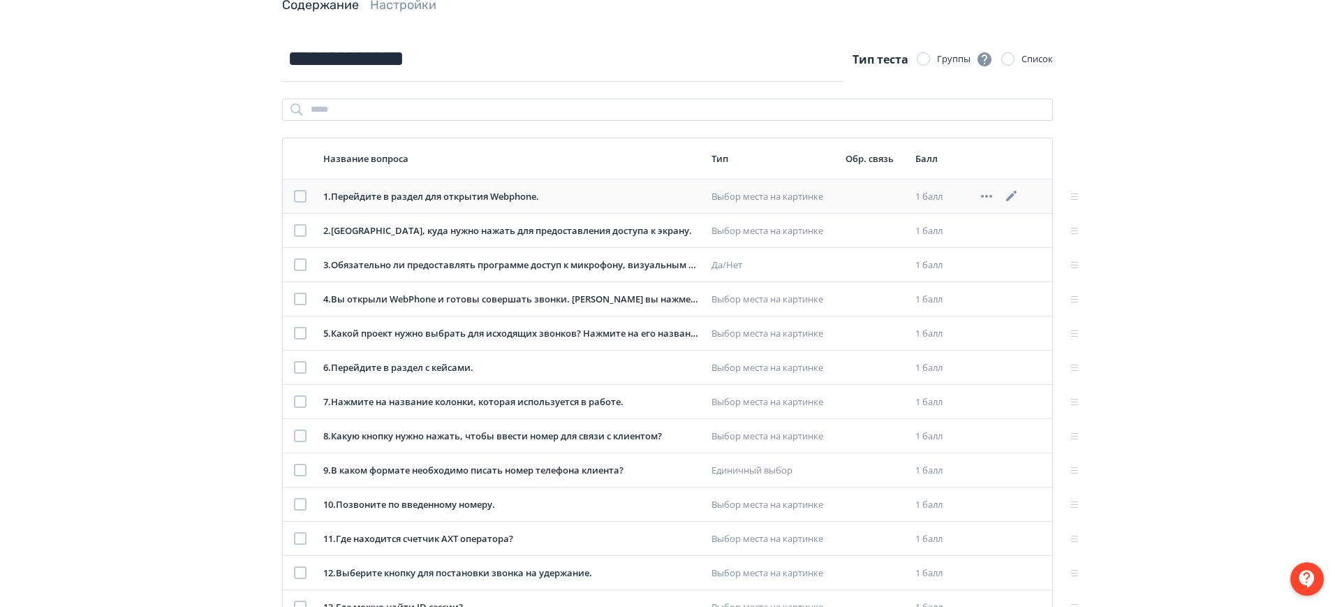
click at [1014, 191] on icon at bounding box center [1011, 196] width 17 height 17
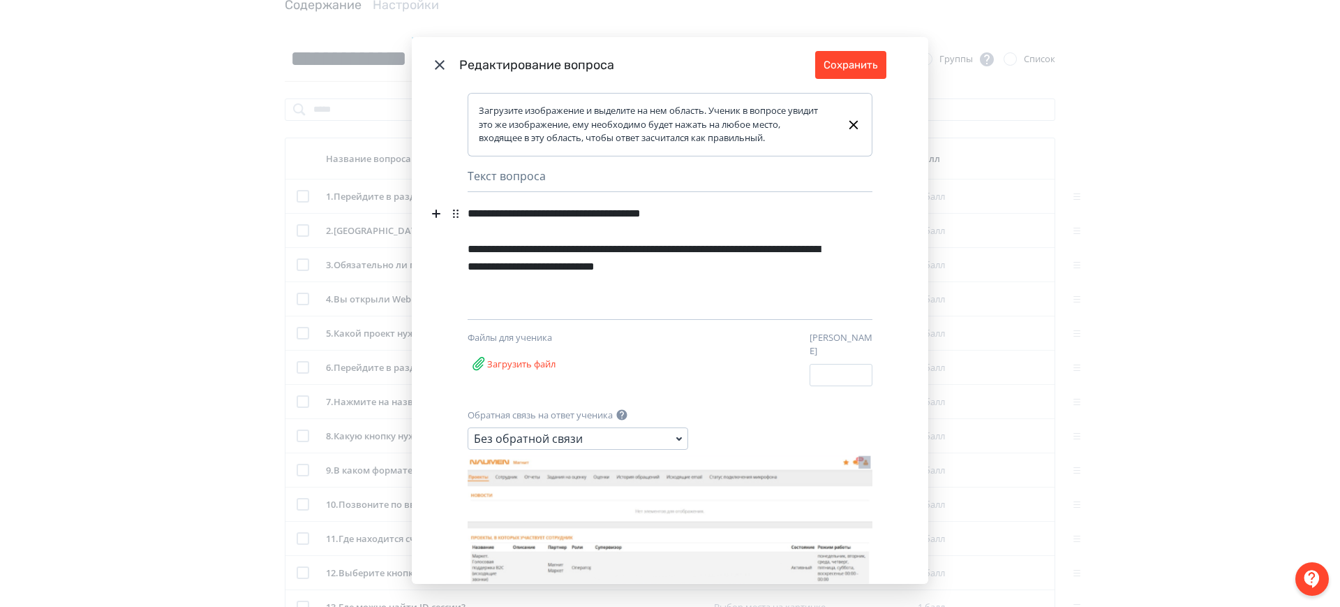
scroll to position [105, 0]
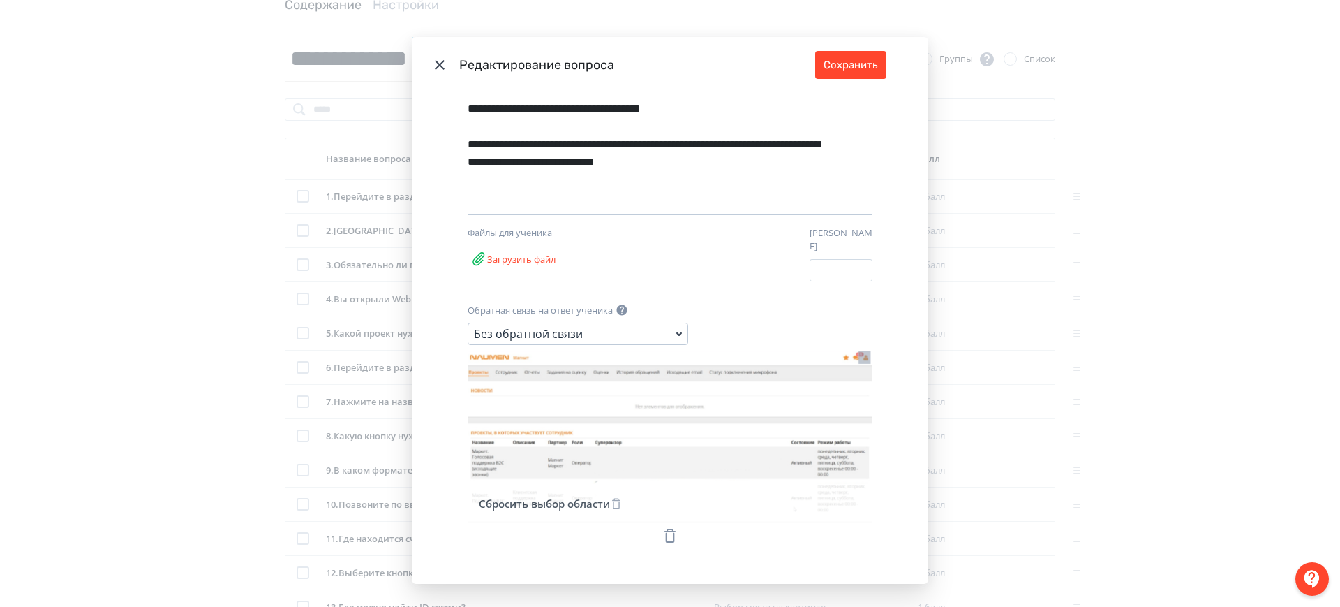
click at [238, 242] on div "**********" at bounding box center [670, 303] width 1340 height 607
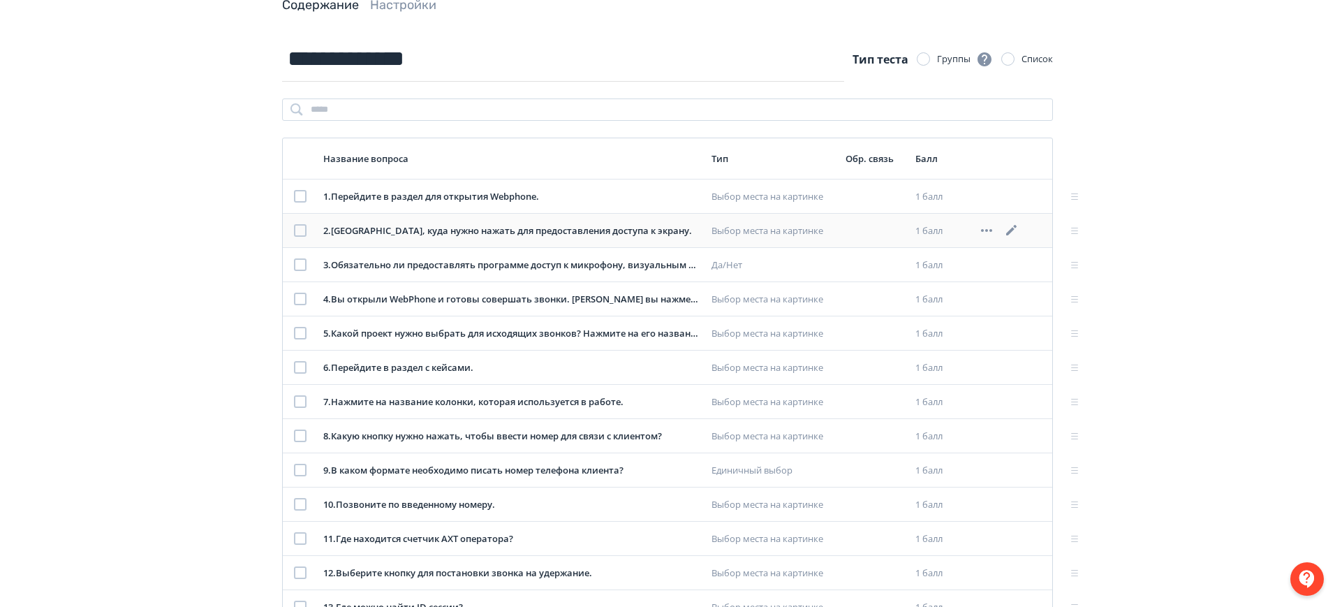
click at [1008, 224] on icon at bounding box center [1011, 230] width 17 height 17
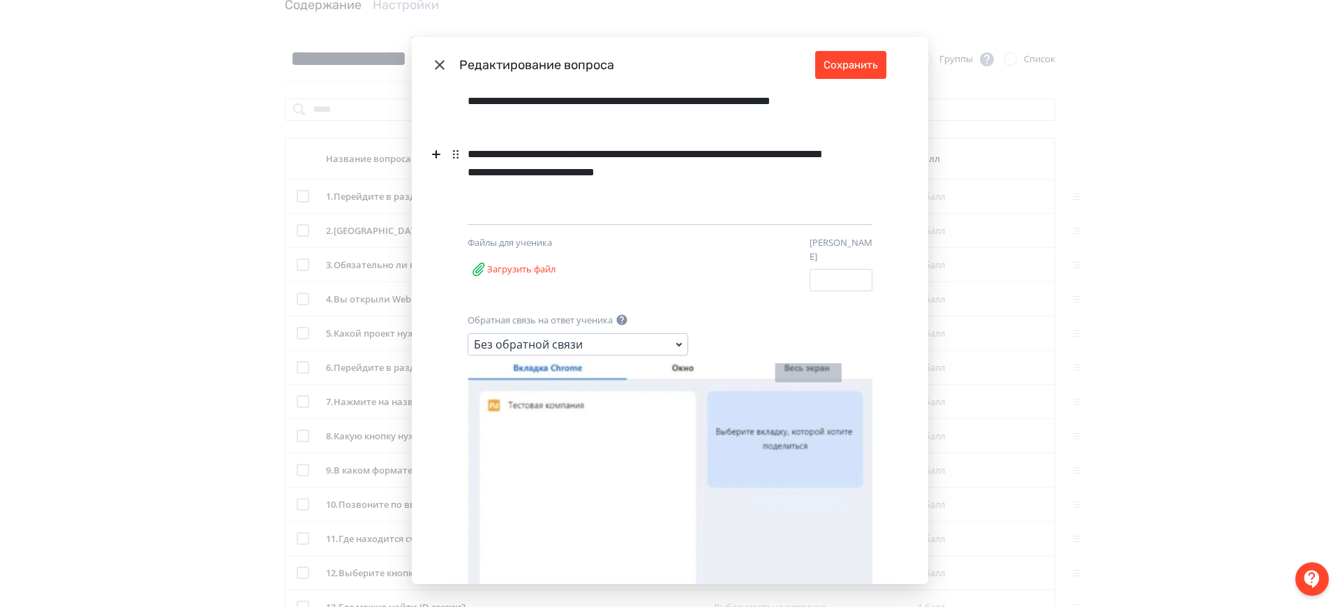
scroll to position [217, 0]
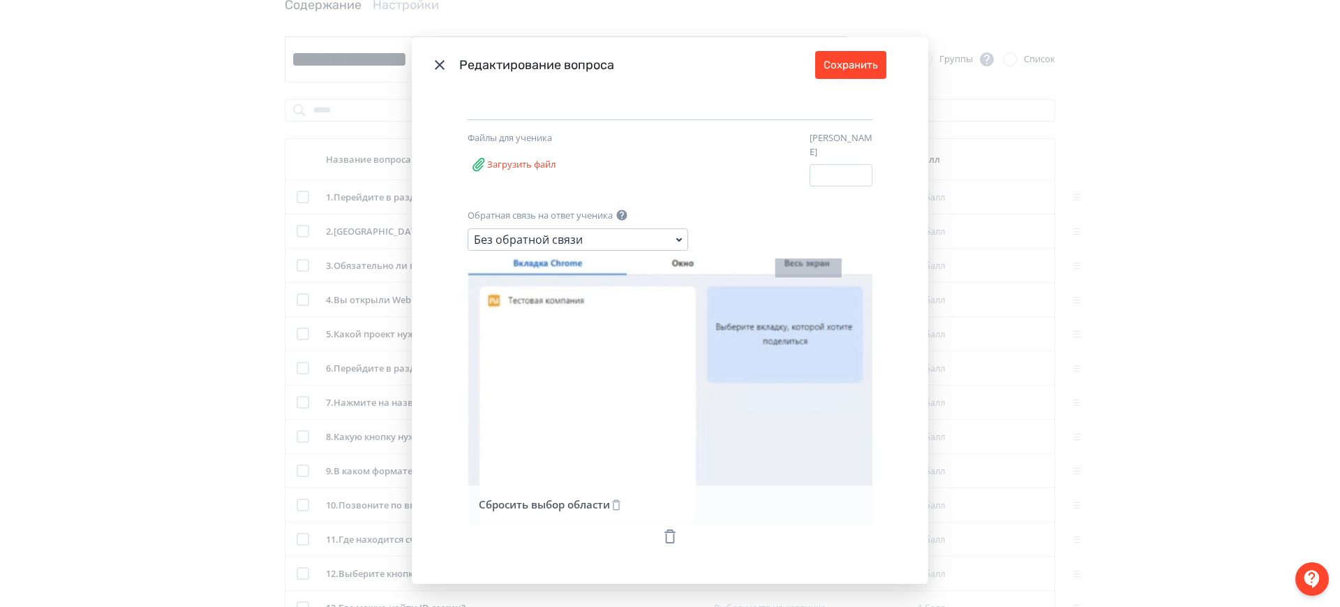
click at [1162, 218] on div "**********" at bounding box center [670, 303] width 1340 height 607
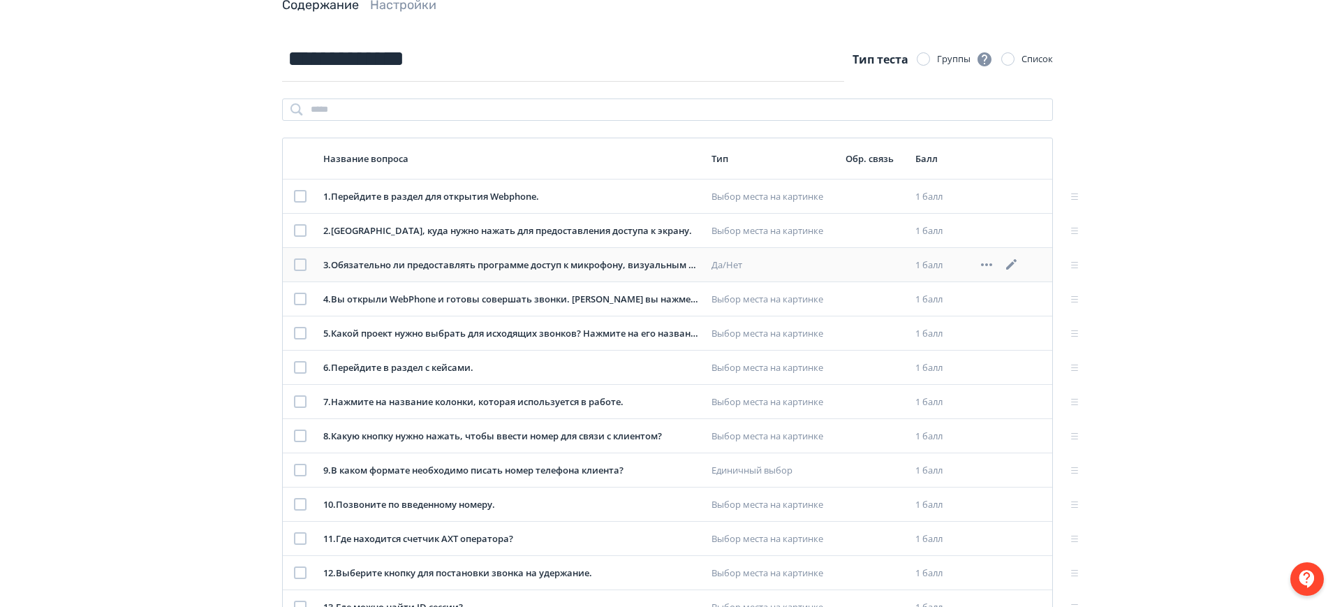
click at [1005, 263] on icon at bounding box center [1011, 264] width 17 height 17
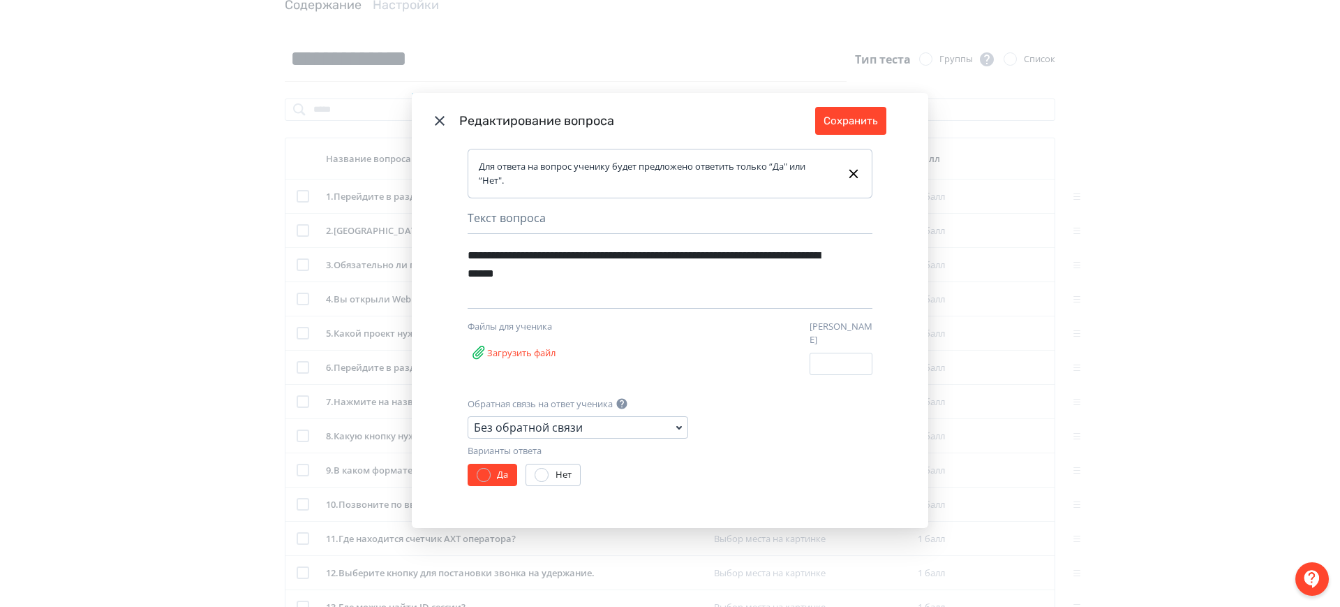
click at [175, 246] on div "**********" at bounding box center [670, 303] width 1340 height 607
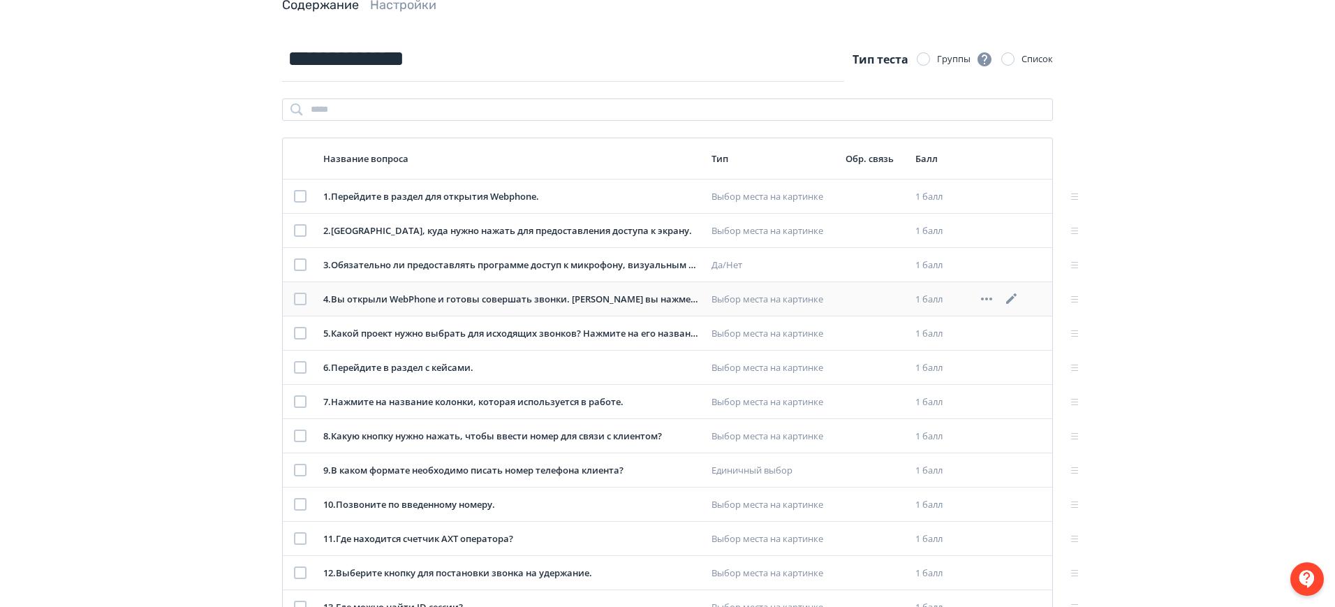
click at [1009, 298] on icon at bounding box center [1011, 298] width 17 height 17
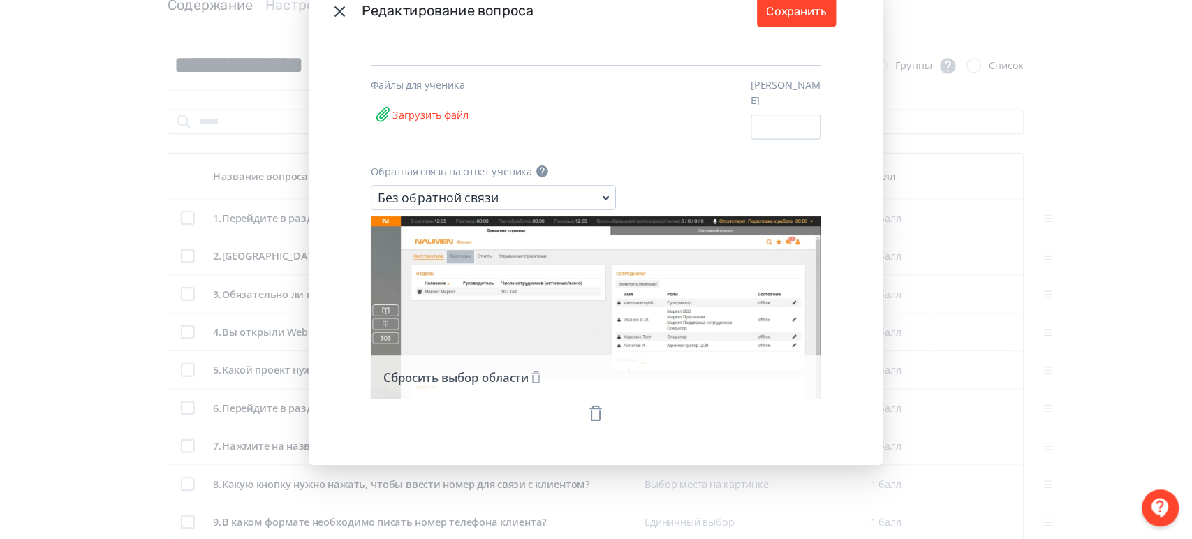
scroll to position [0, 0]
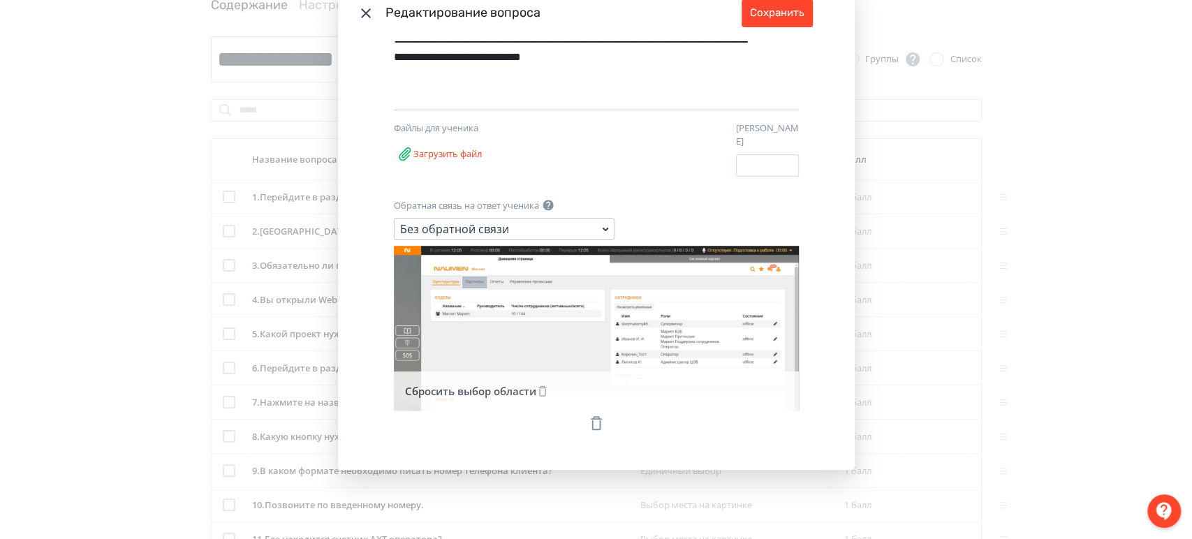
click at [970, 240] on div "**********" at bounding box center [596, 269] width 1192 height 539
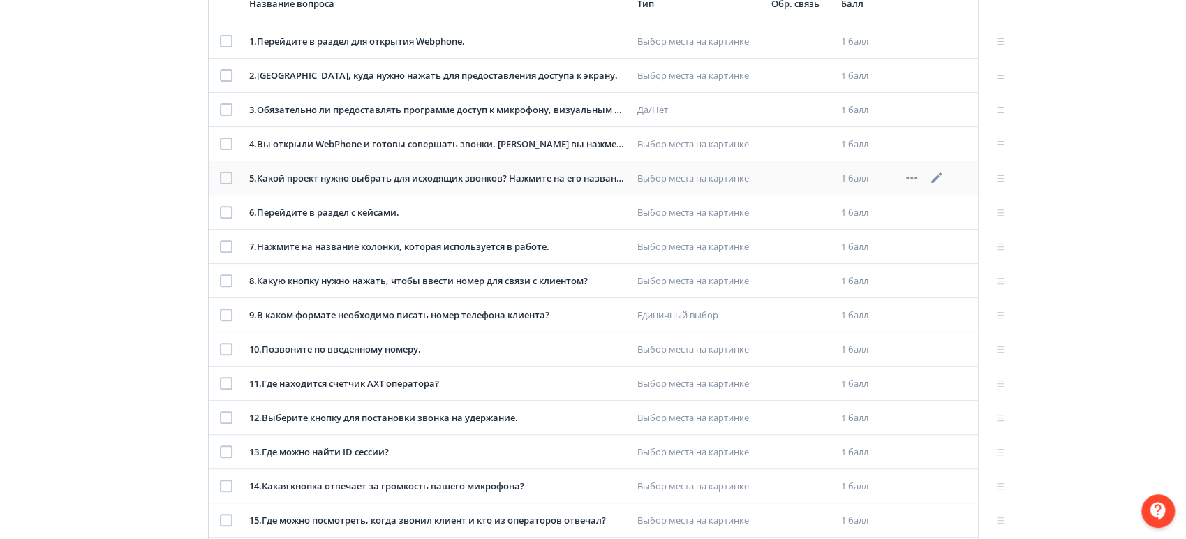
click at [938, 177] on icon at bounding box center [936, 177] width 10 height 10
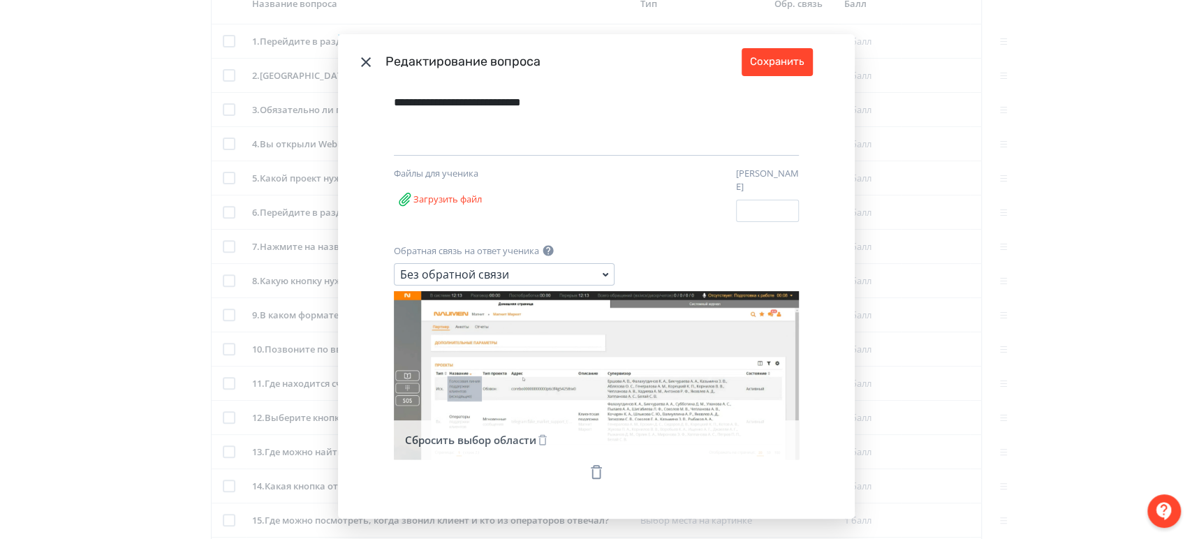
click at [524, 432] on button "Сбросить выбор области" at bounding box center [476, 440] width 149 height 28
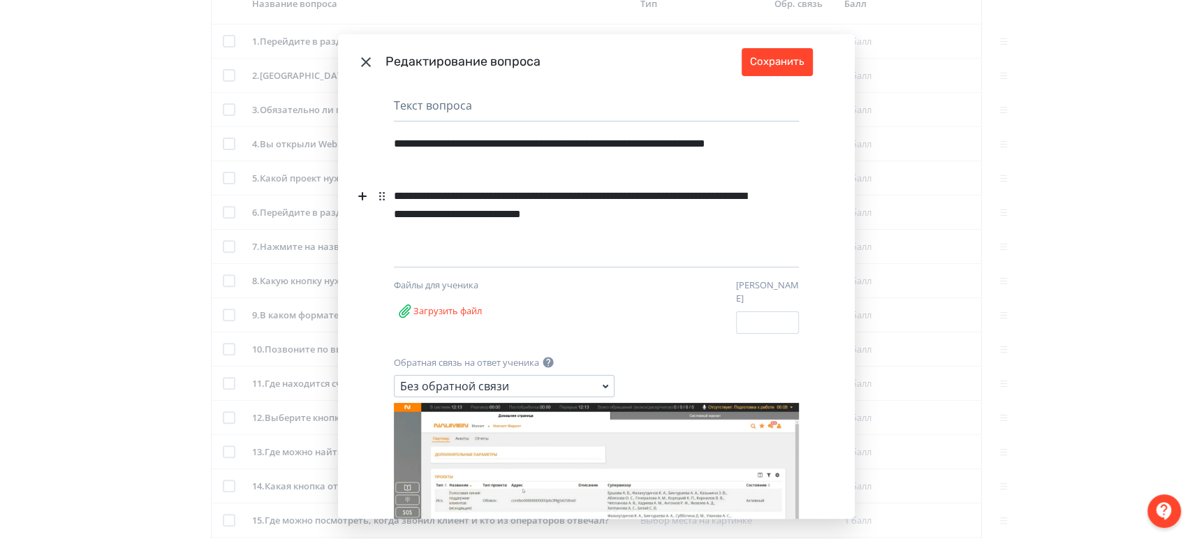
scroll to position [199, 0]
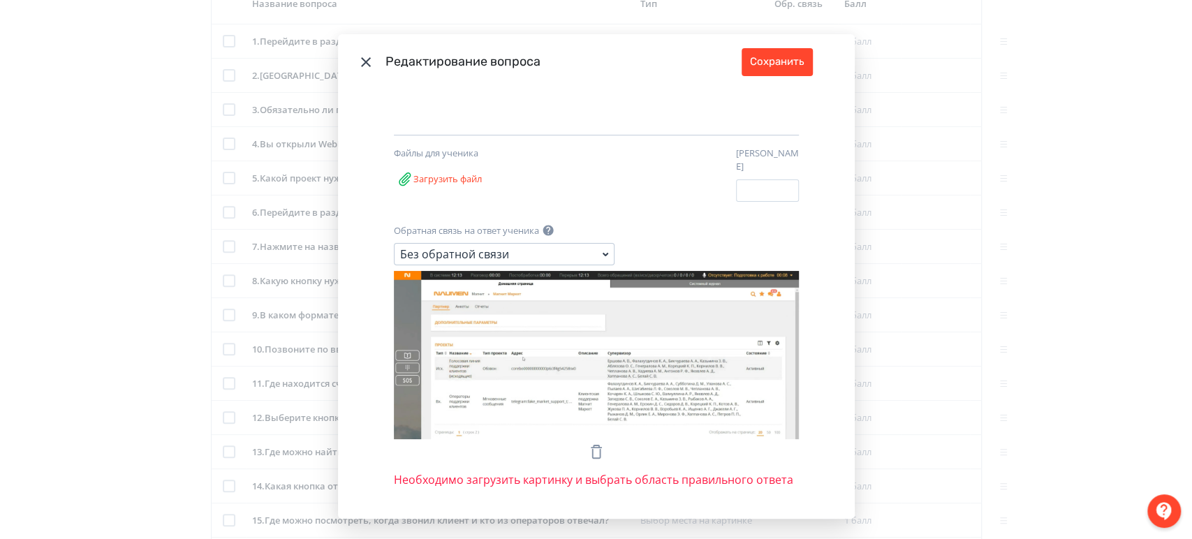
click at [588, 443] on icon "Modal" at bounding box center [596, 451] width 17 height 17
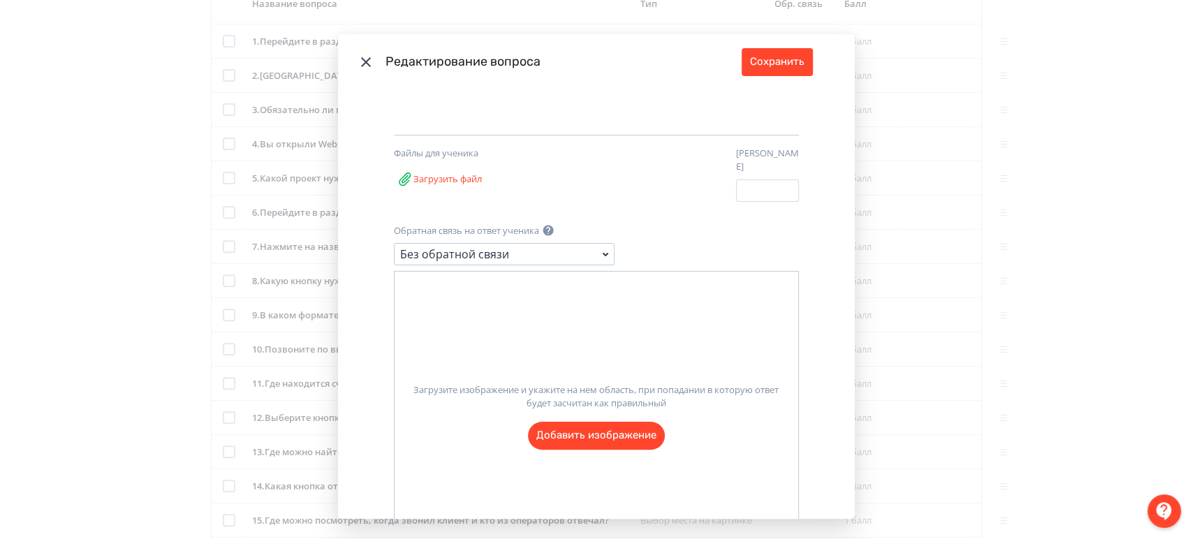
click at [566, 419] on label "Загрузите изображение и укажите на нем область, при попадании в которую ответ б…" at bounding box center [595, 410] width 403 height 77
click at [0, 0] on input "Загрузите изображение и укажите на нем область, при попадании в которую ответ б…" at bounding box center [0, 0] width 0 height 0
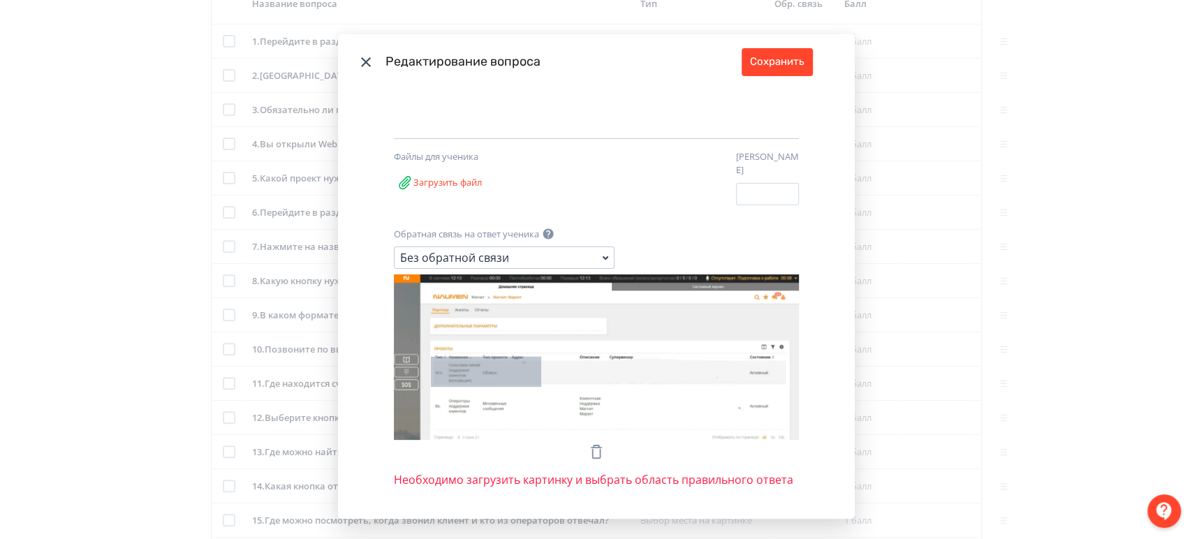
drag, startPoint x: 427, startPoint y: 346, endPoint x: 536, endPoint y: 377, distance: 113.8
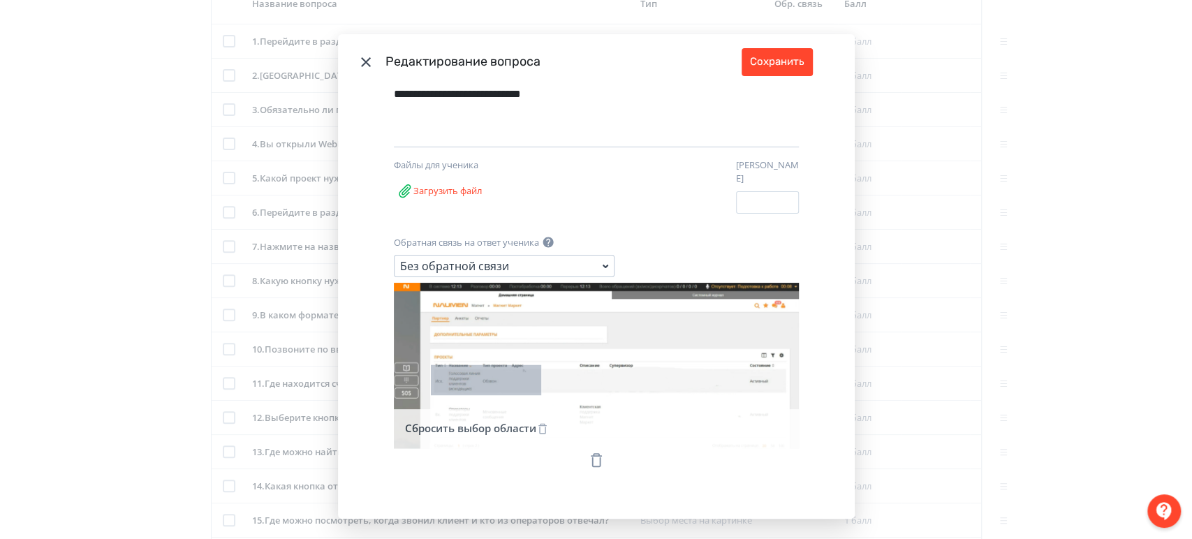
scroll to position [176, 0]
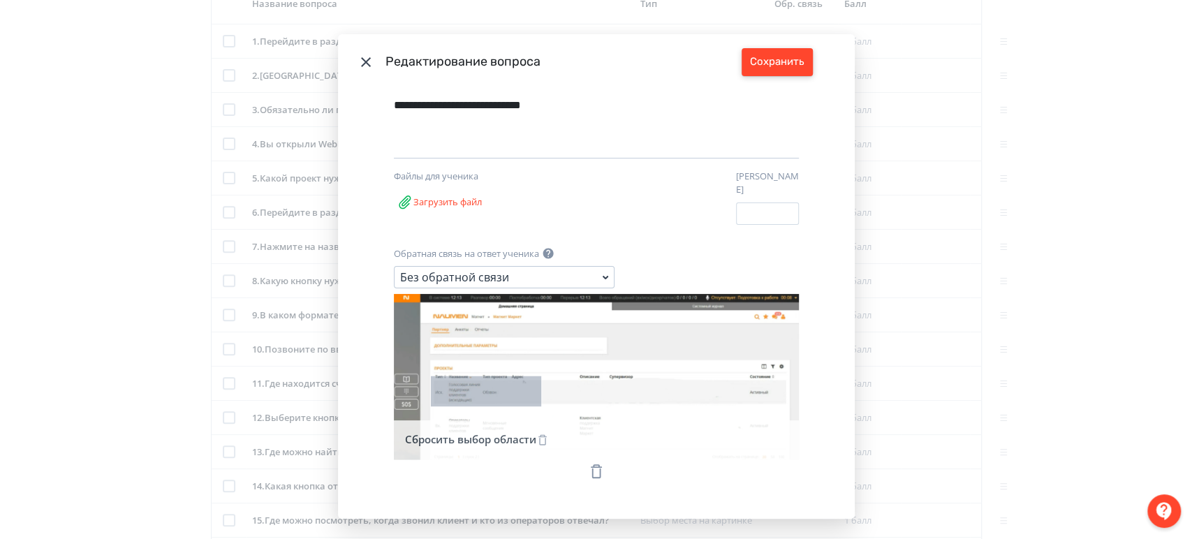
click at [782, 56] on button "Сохранить" at bounding box center [776, 62] width 71 height 28
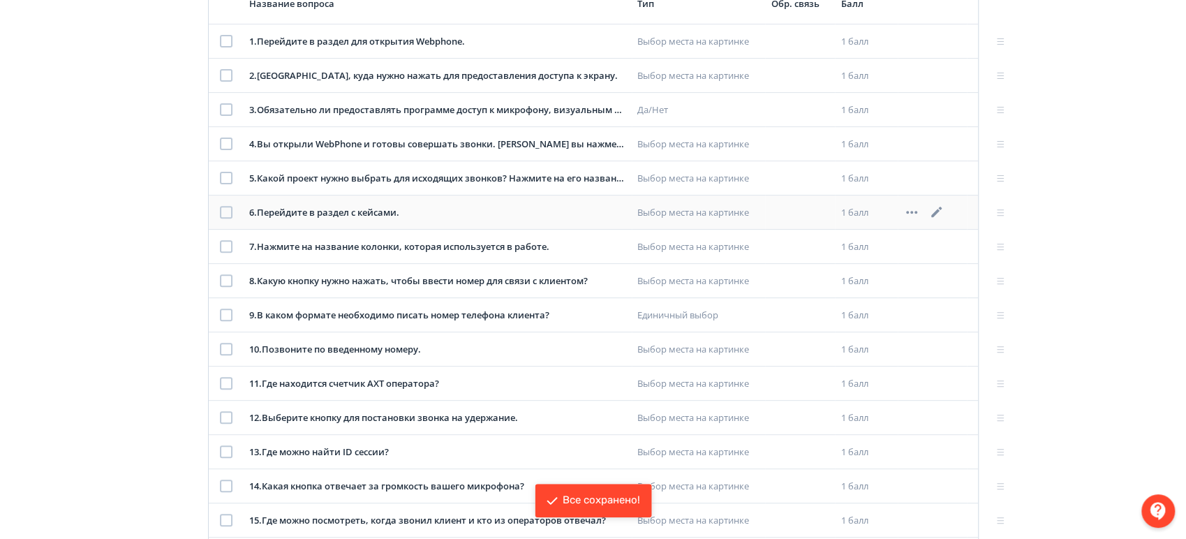
click at [943, 205] on icon at bounding box center [936, 212] width 17 height 17
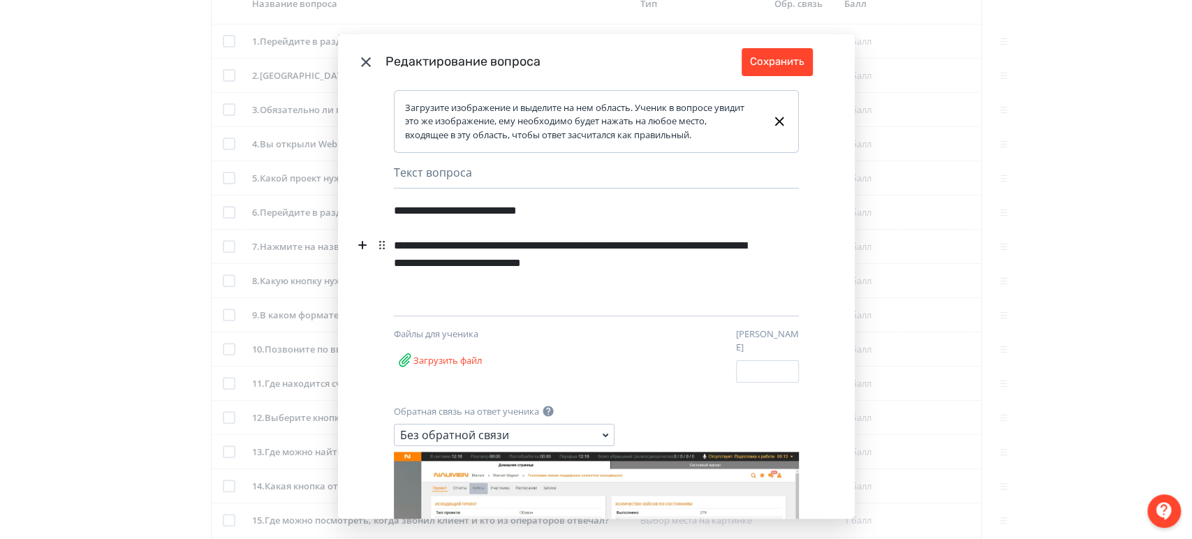
scroll to position [161, 0]
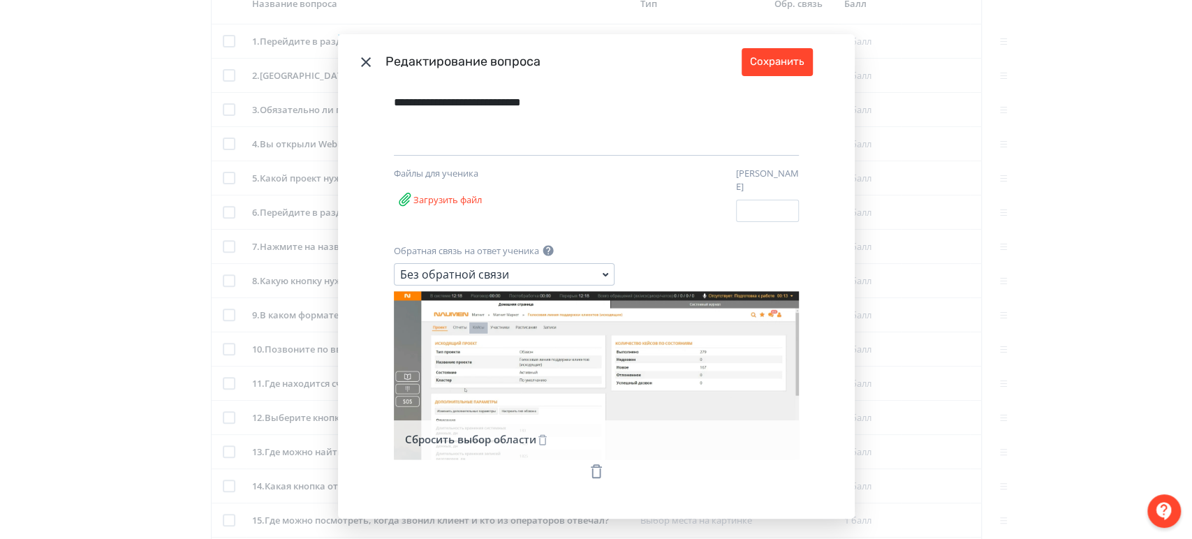
click at [972, 204] on div "**********" at bounding box center [596, 269] width 1192 height 539
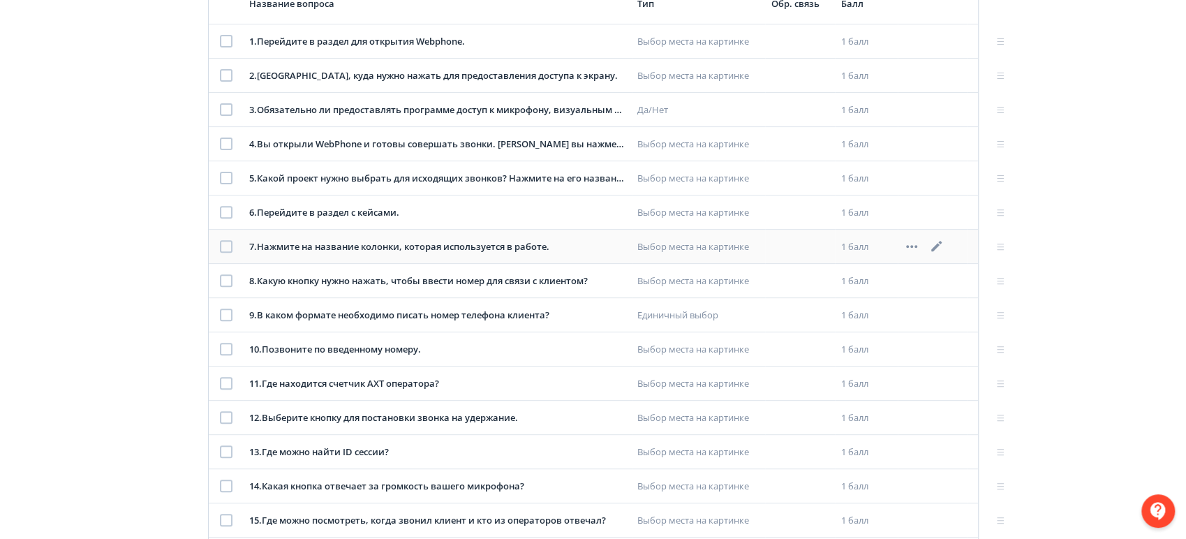
click at [934, 241] on icon at bounding box center [936, 246] width 17 height 17
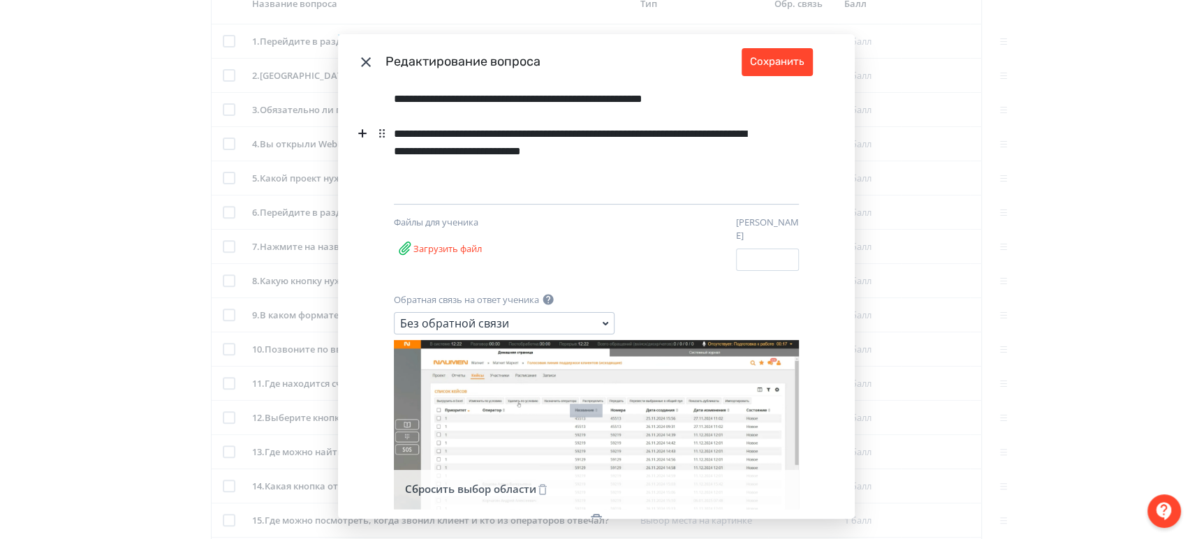
scroll to position [162, 0]
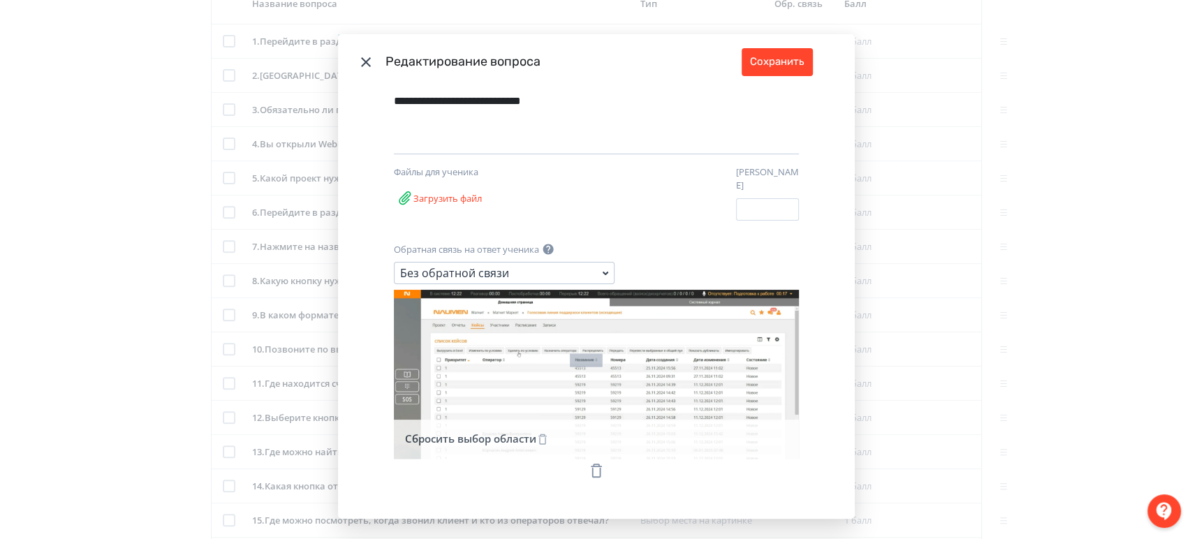
click at [949, 268] on div "**********" at bounding box center [596, 269] width 1192 height 539
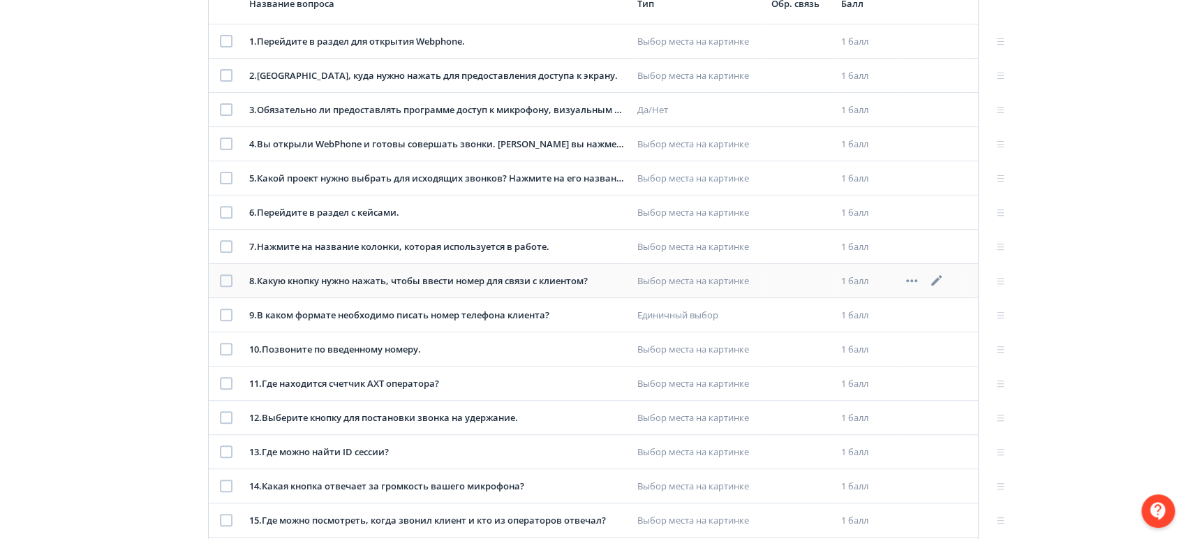
click at [935, 274] on icon at bounding box center [936, 280] width 17 height 17
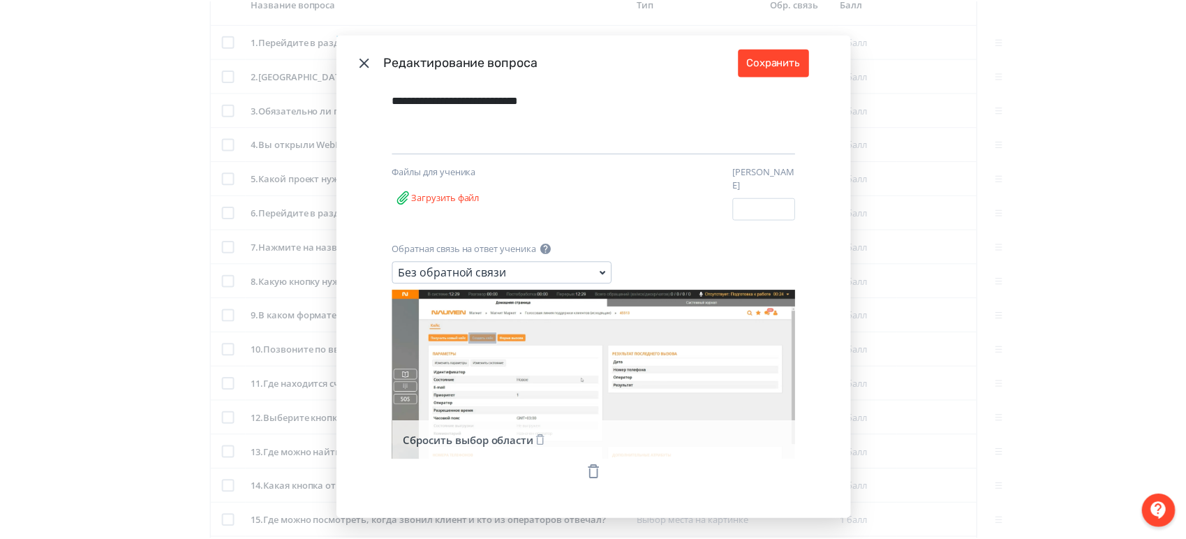
scroll to position [182, 0]
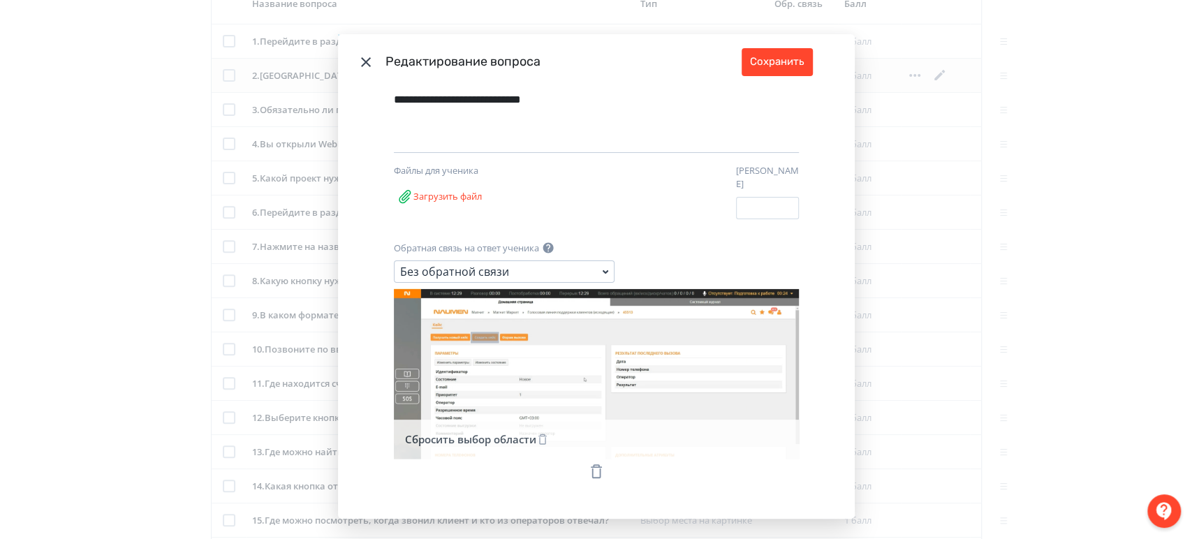
click at [1023, 226] on div "**********" at bounding box center [596, 269] width 1192 height 539
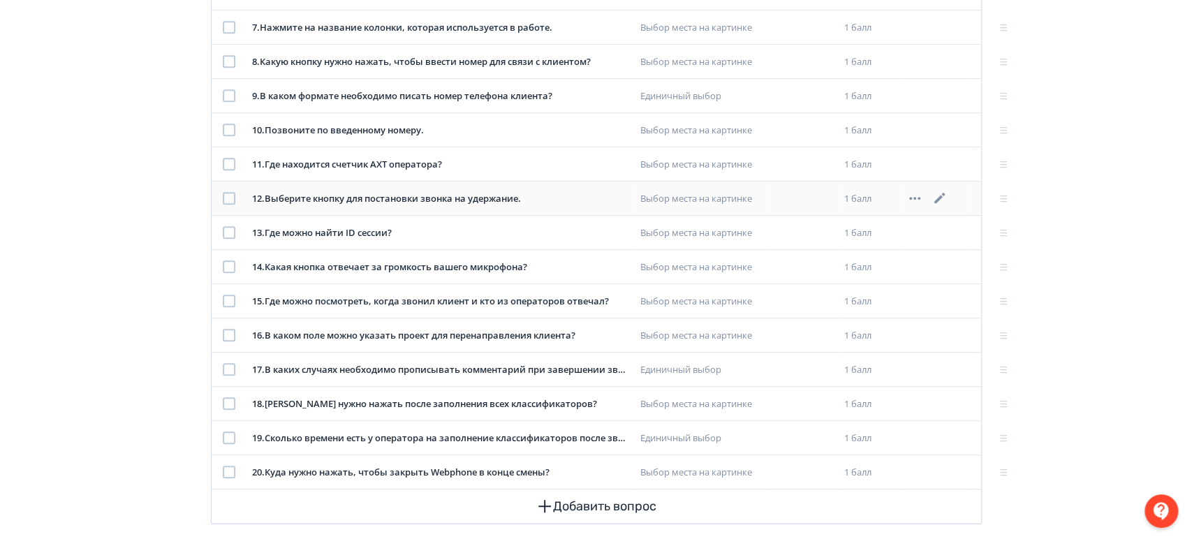
scroll to position [475, 0]
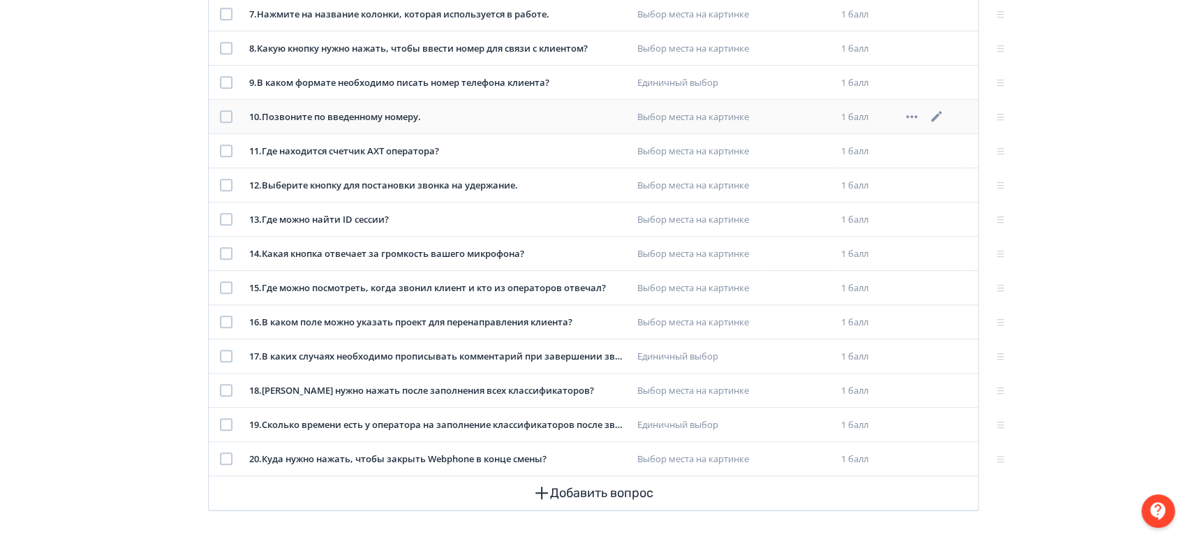
click at [935, 117] on icon at bounding box center [936, 116] width 10 height 10
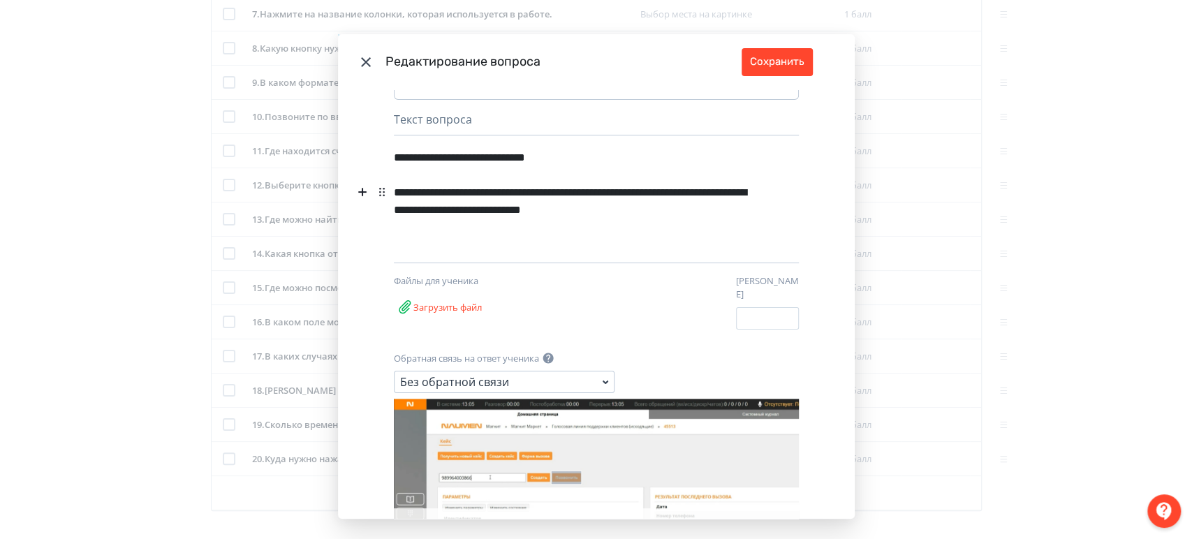
scroll to position [142, 0]
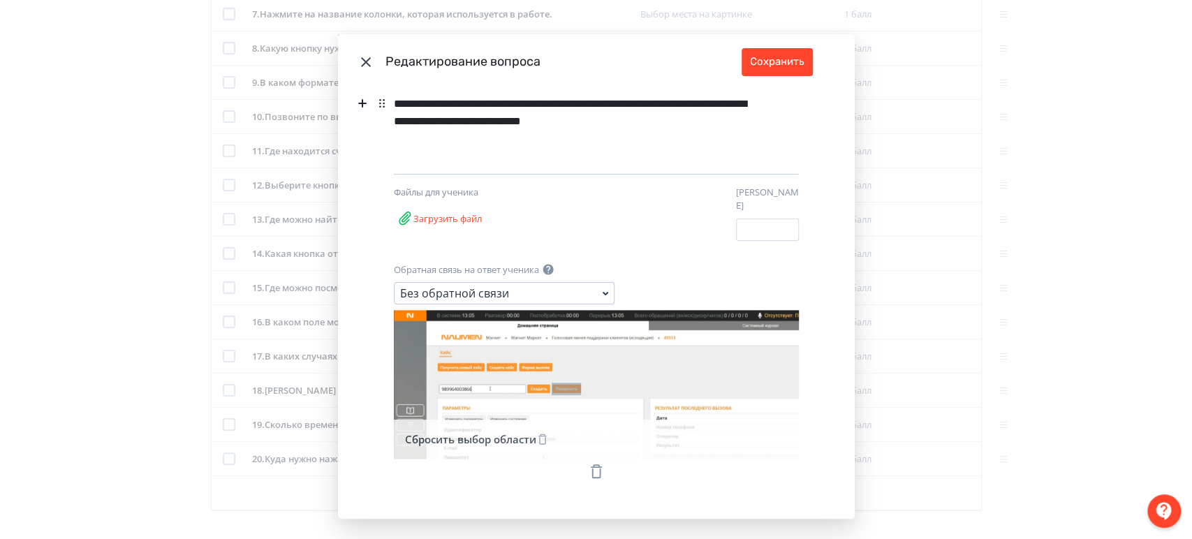
click at [516, 429] on button "Сбросить выбор области" at bounding box center [476, 439] width 149 height 28
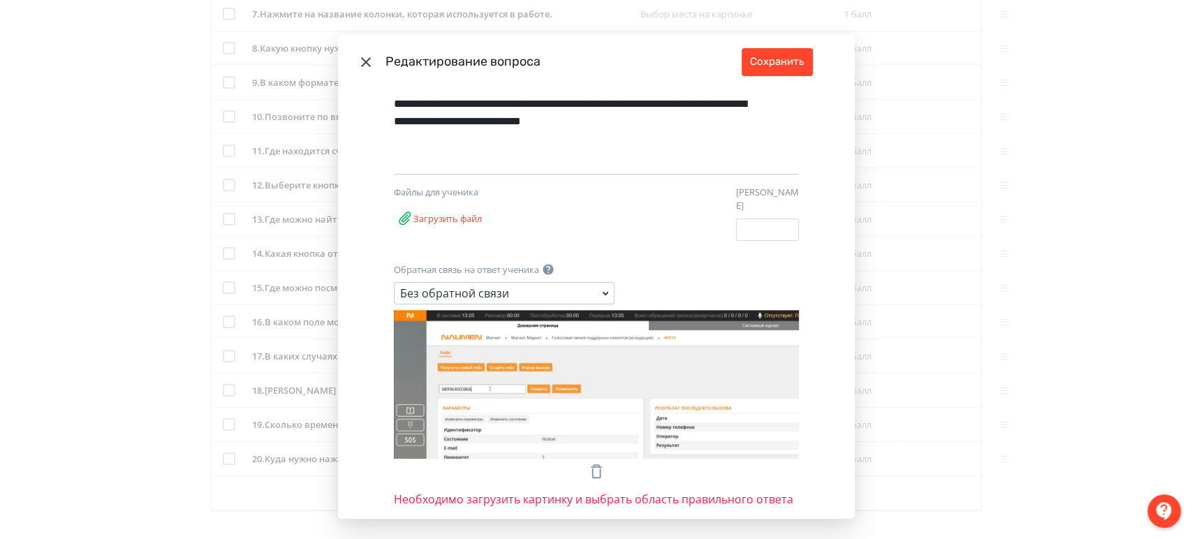
click at [595, 466] on icon "Modal" at bounding box center [596, 471] width 17 height 17
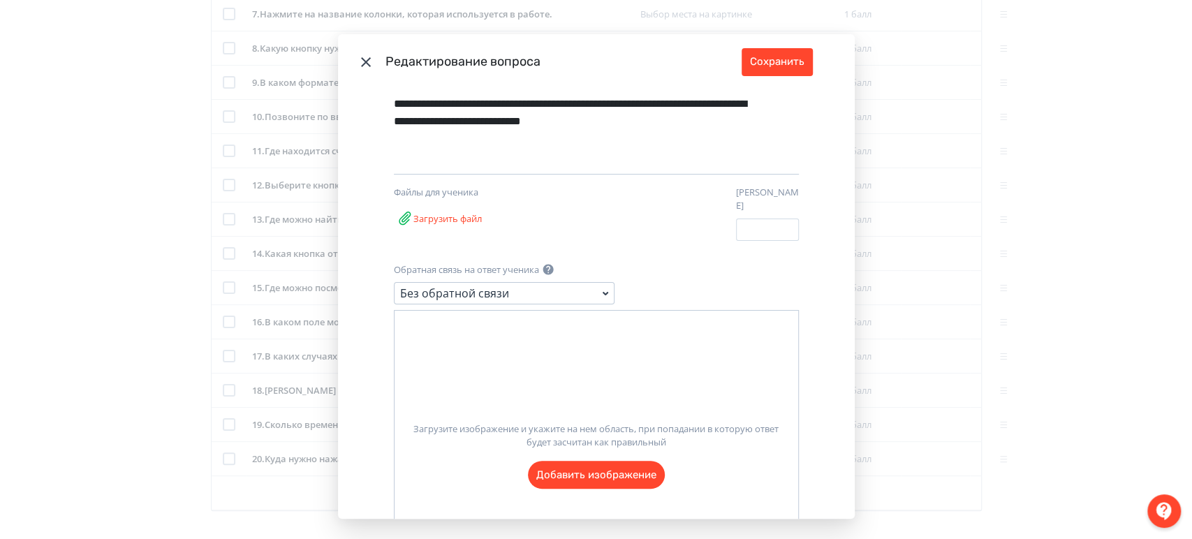
click at [576, 397] on div "Загрузите изображение и укажите на нем область, при попадании в которую ответ б…" at bounding box center [596, 449] width 405 height 279
click at [586, 459] on label "Загрузите изображение и укажите на нем область, при попадании в которую ответ б…" at bounding box center [595, 449] width 403 height 77
click at [0, 0] on input "Загрузите изображение и укажите на нем область, при попадании в которую ответ б…" at bounding box center [0, 0] width 0 height 0
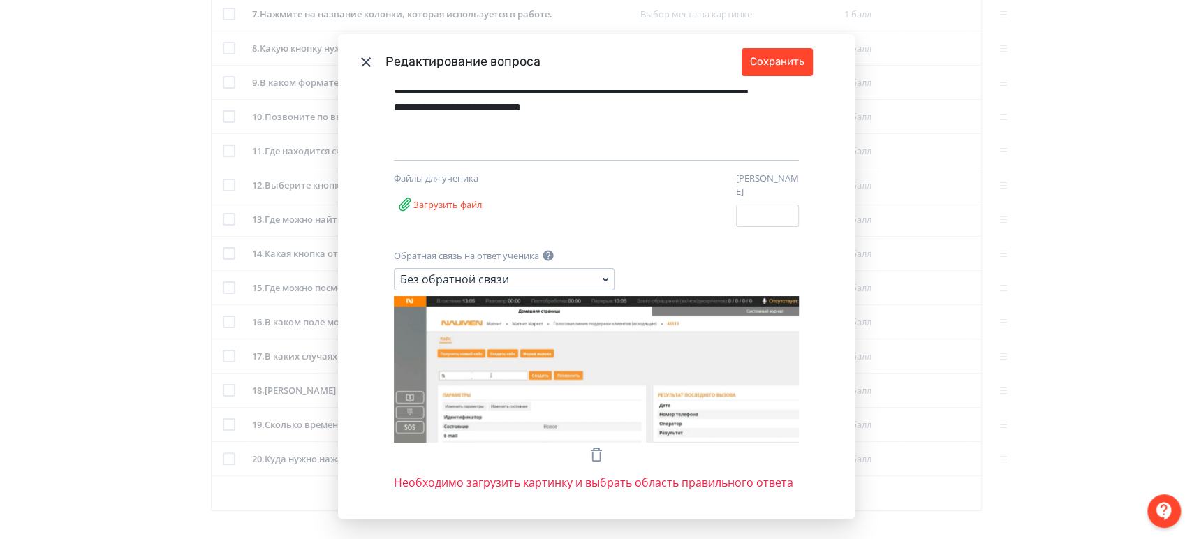
scroll to position [158, 0]
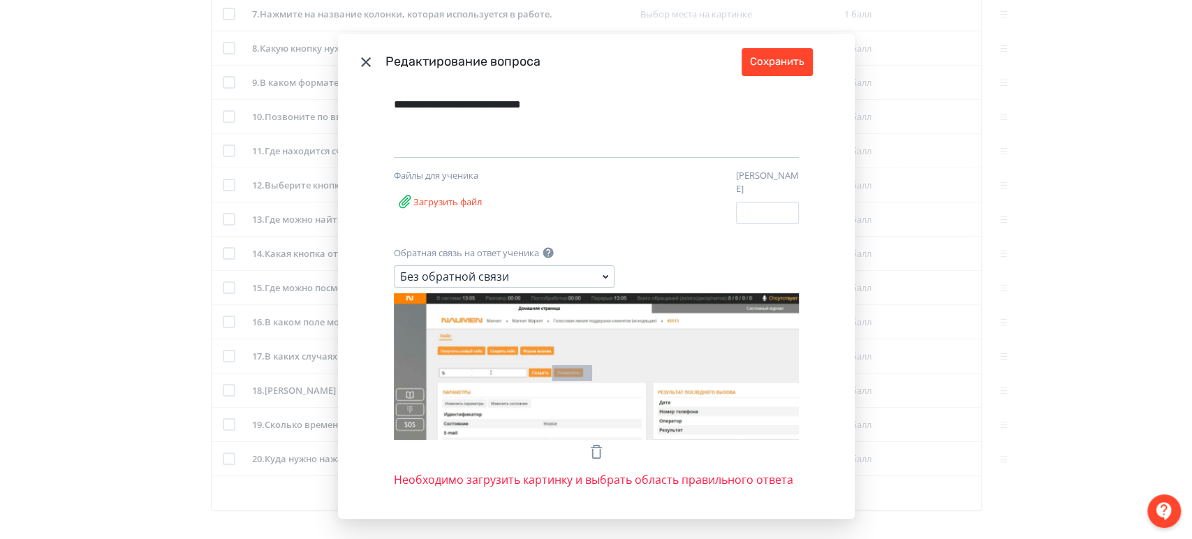
drag, startPoint x: 546, startPoint y: 355, endPoint x: 586, endPoint y: 372, distance: 43.8
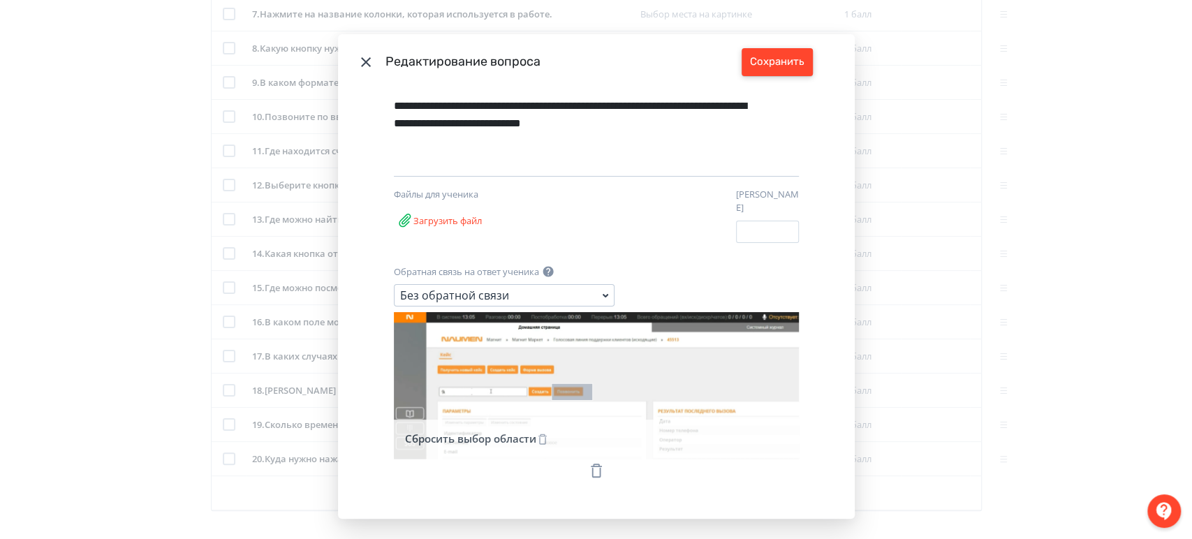
click at [776, 58] on button "Сохранить" at bounding box center [776, 62] width 71 height 28
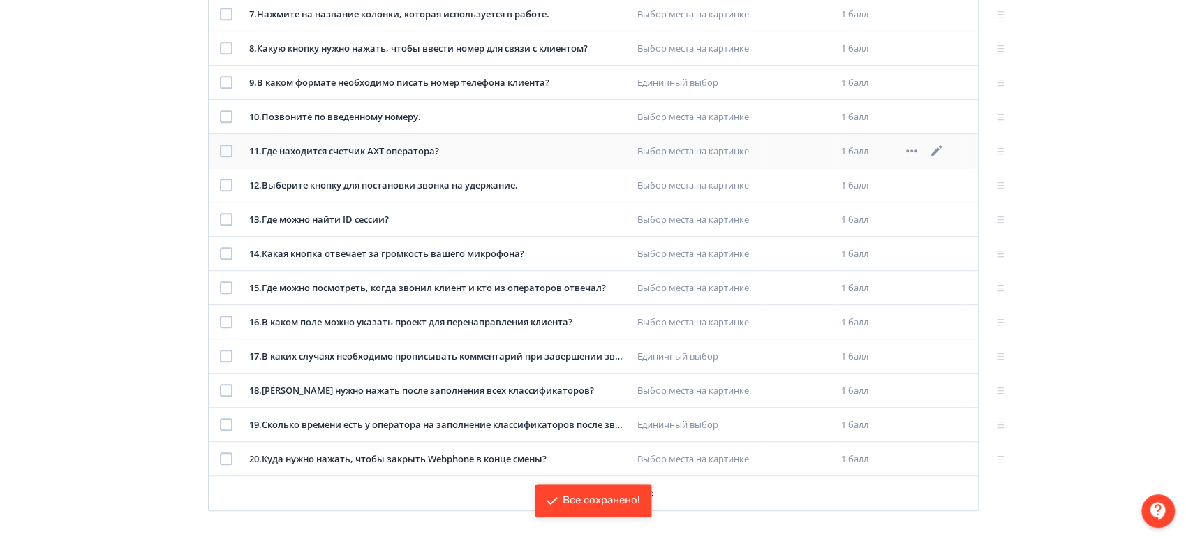
click at [930, 151] on icon at bounding box center [936, 150] width 17 height 17
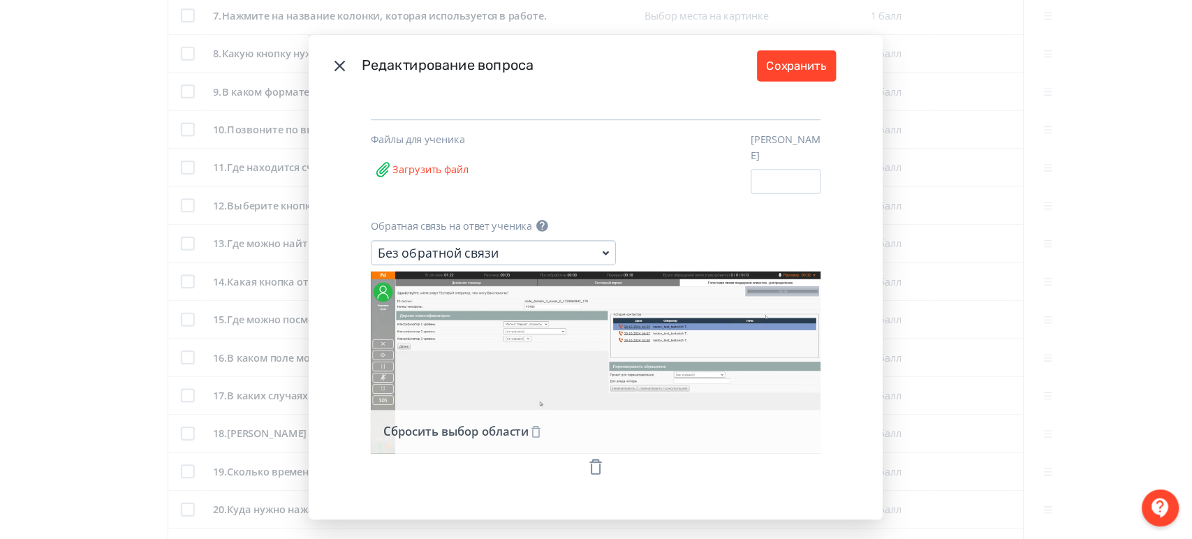
scroll to position [157, 0]
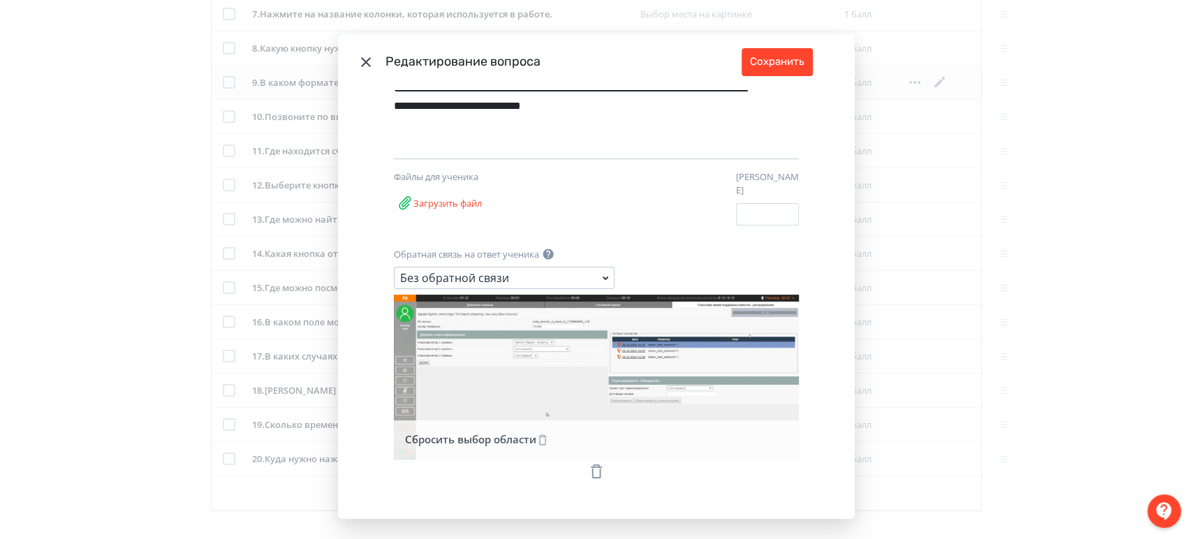
click at [1007, 229] on div "**********" at bounding box center [596, 269] width 1192 height 539
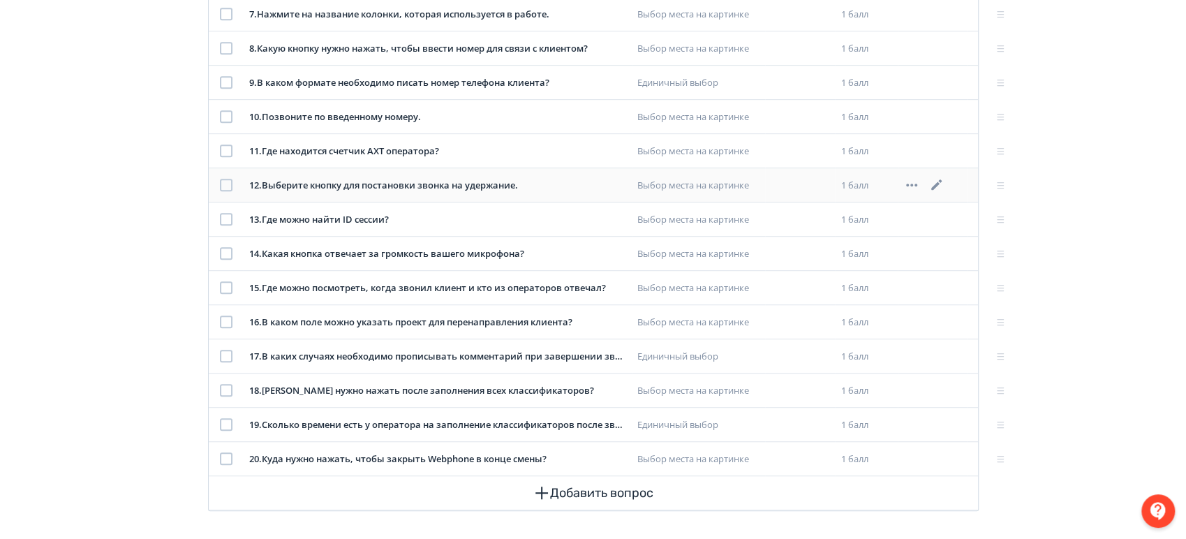
click at [933, 180] on icon at bounding box center [936, 185] width 17 height 17
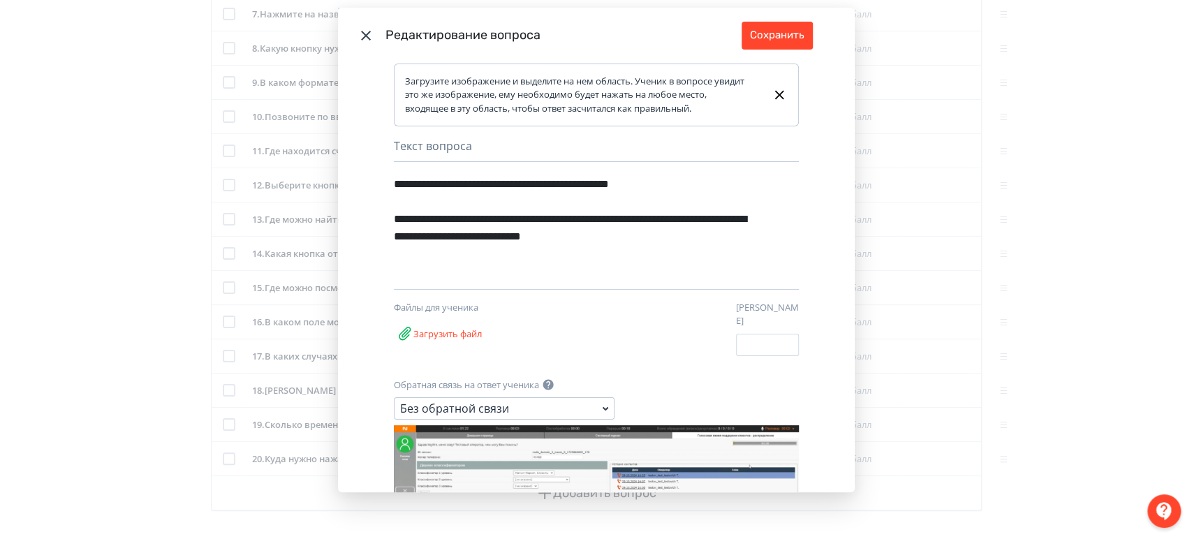
scroll to position [52, 0]
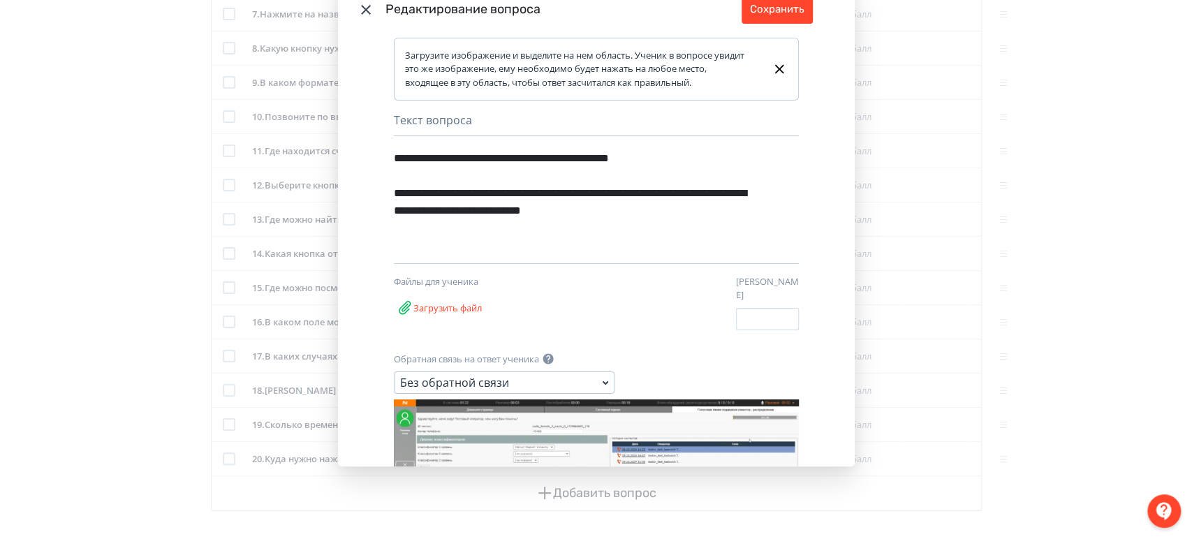
click at [1032, 228] on div "**********" at bounding box center [596, 269] width 1192 height 539
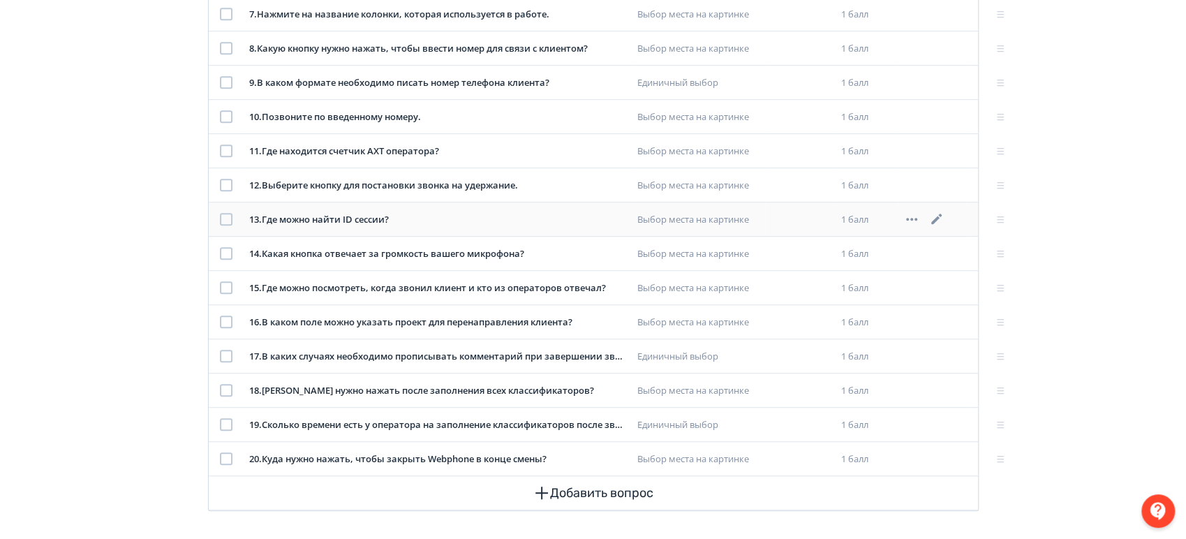
click at [940, 214] on icon at bounding box center [936, 219] width 10 height 10
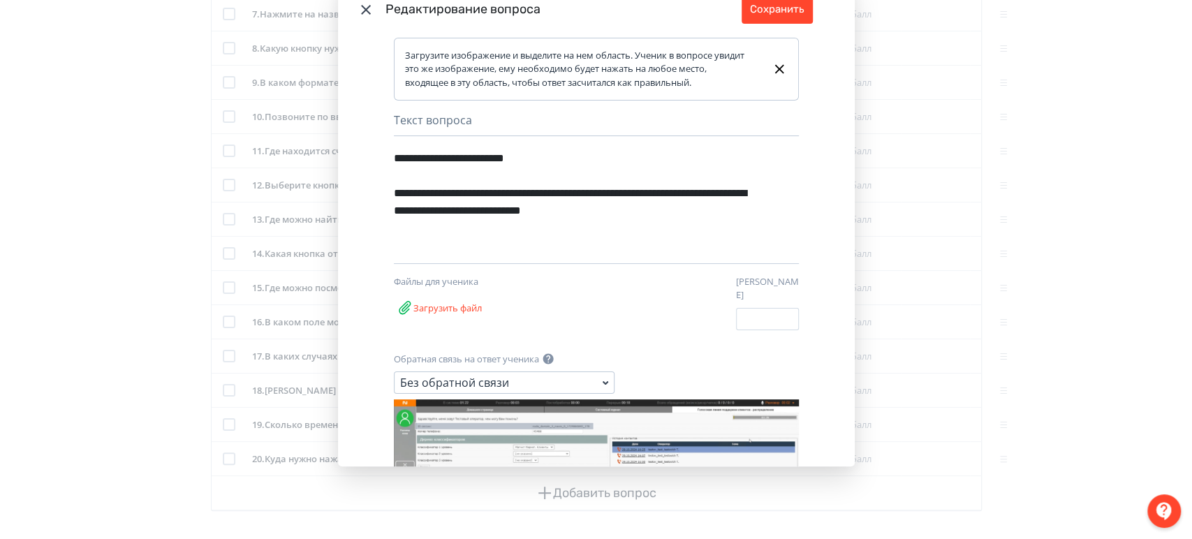
click at [1012, 262] on div "**********" at bounding box center [596, 269] width 1192 height 539
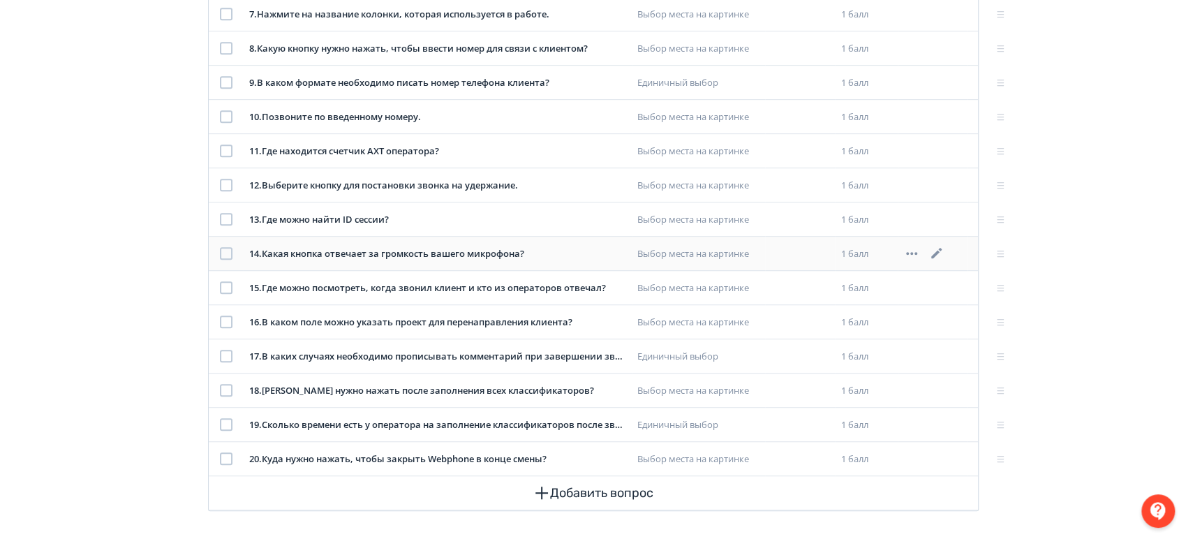
click at [933, 250] on icon at bounding box center [936, 253] width 17 height 17
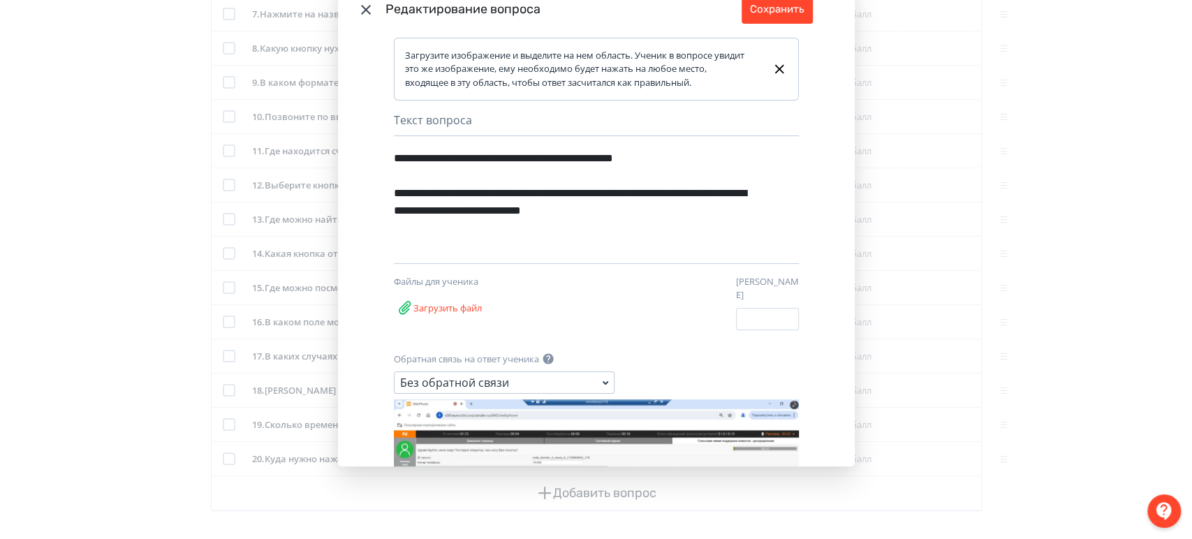
click at [1031, 263] on div "**********" at bounding box center [596, 269] width 1192 height 539
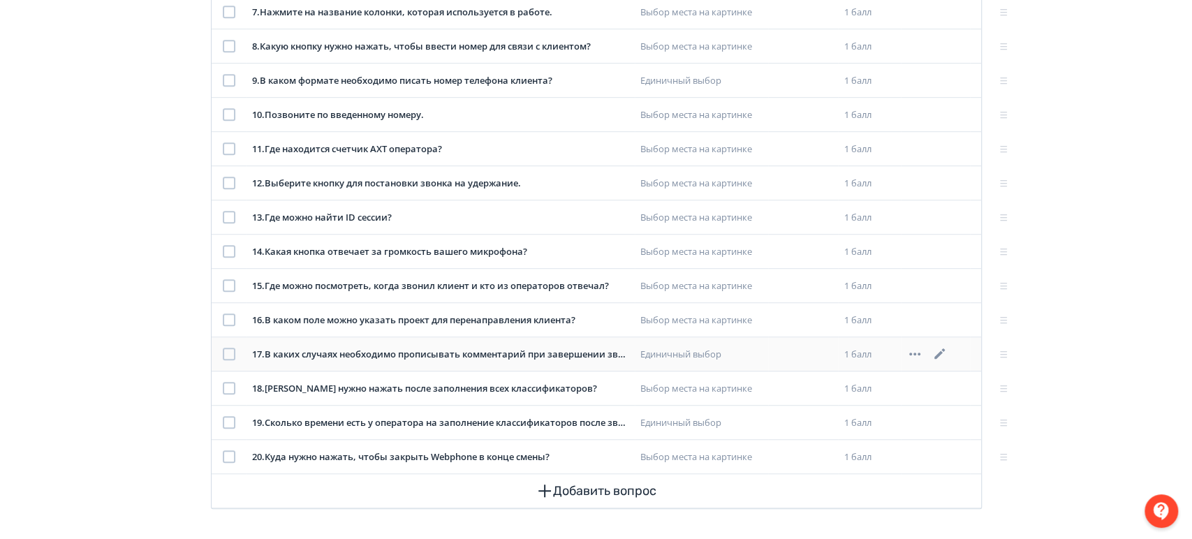
scroll to position [478, 0]
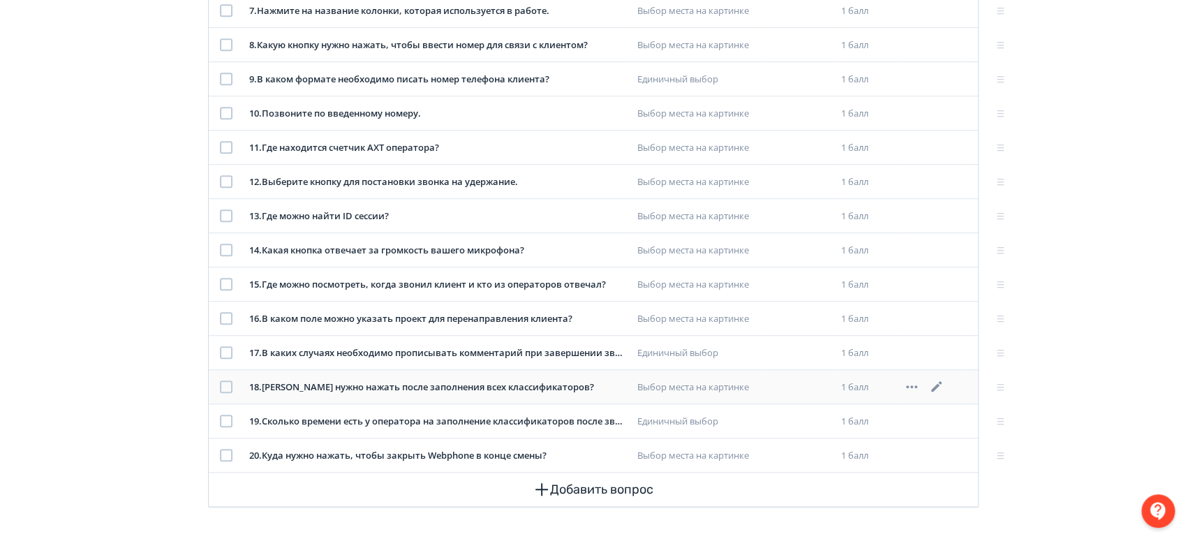
click at [944, 383] on icon at bounding box center [936, 386] width 17 height 17
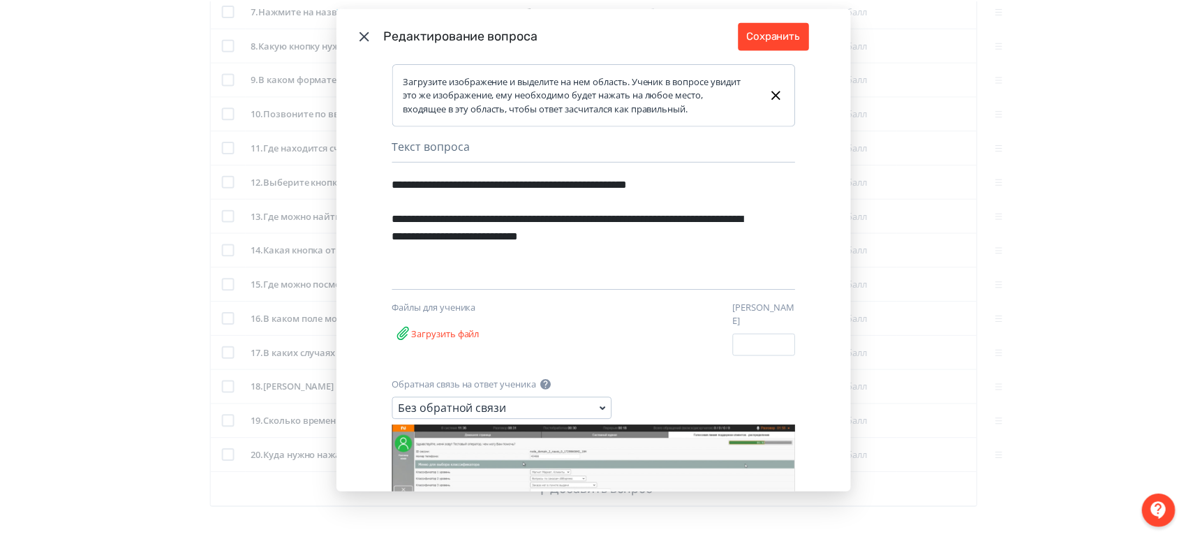
scroll to position [52, 0]
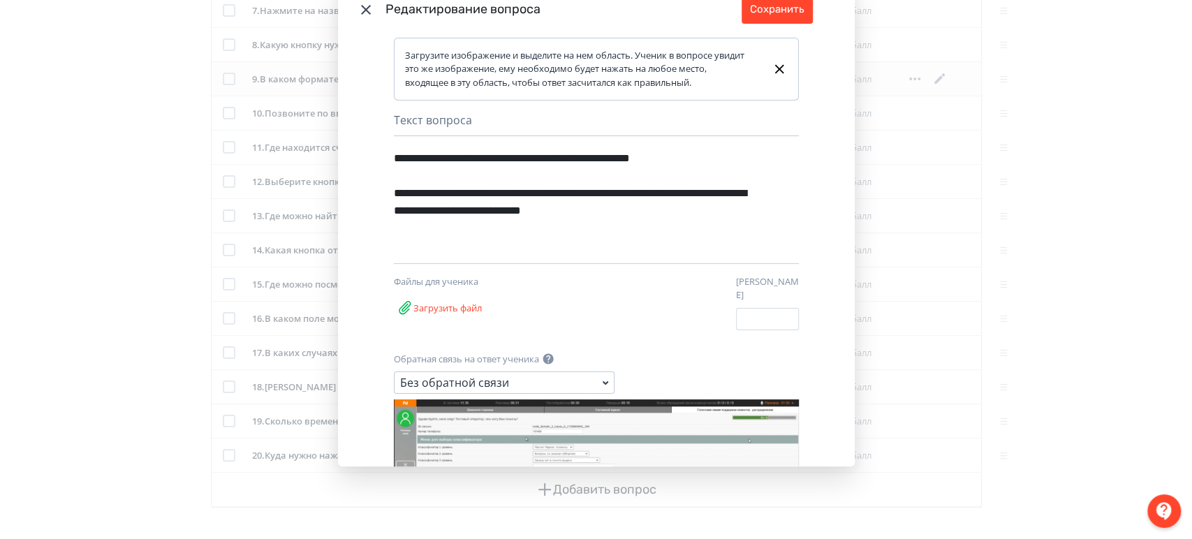
click at [1022, 290] on div "**********" at bounding box center [596, 269] width 1192 height 539
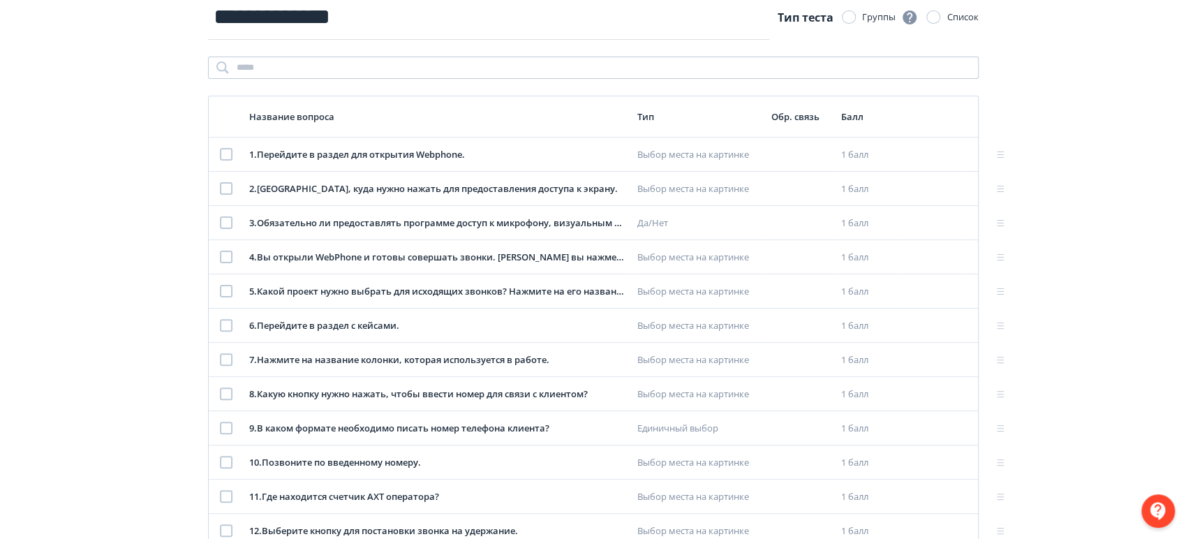
scroll to position [0, 0]
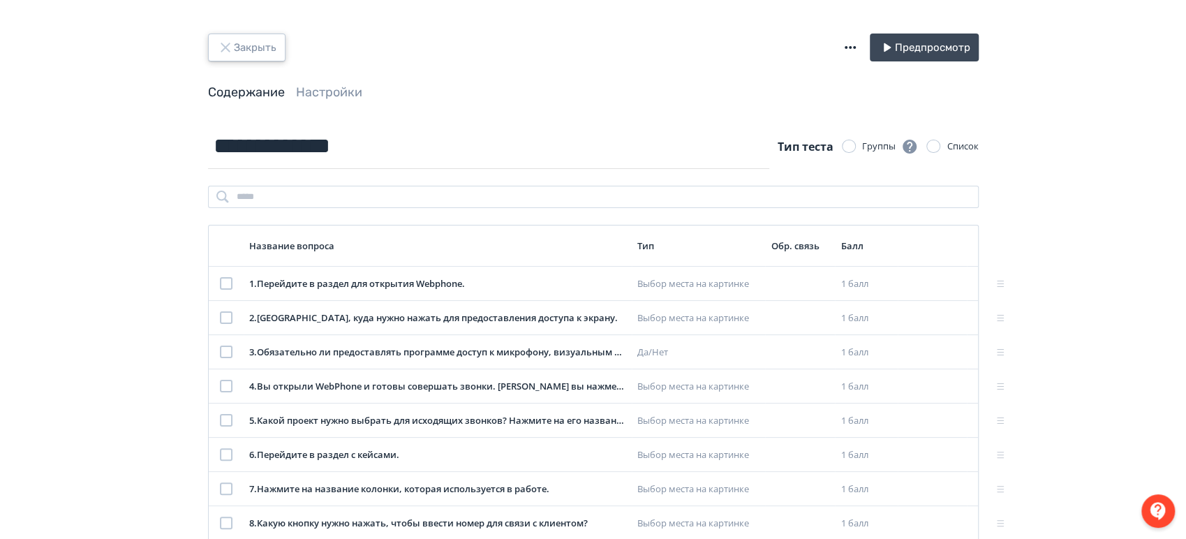
click at [268, 38] on button "Закрыть" at bounding box center [246, 48] width 77 height 28
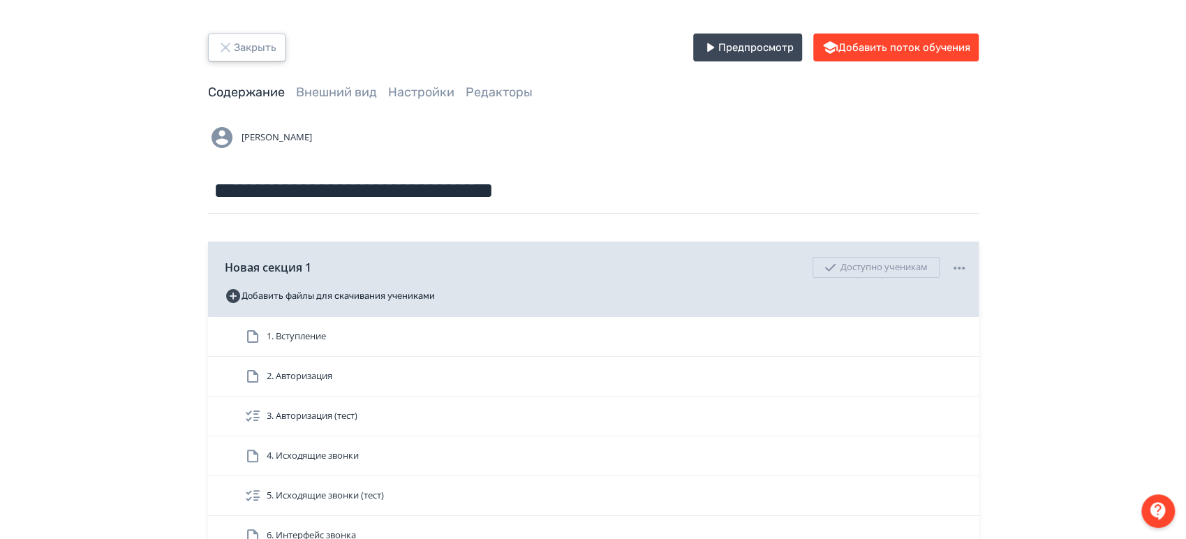
click at [246, 43] on button "Закрыть" at bounding box center [246, 48] width 77 height 28
